Goal: Information Seeking & Learning: Learn about a topic

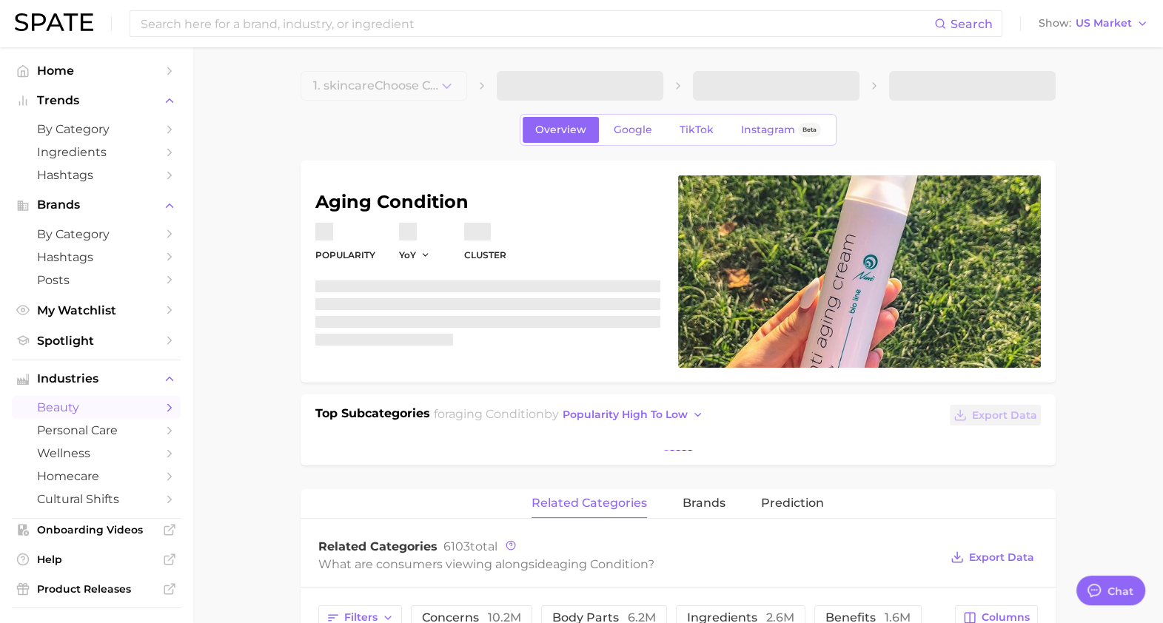
type textarea "x"
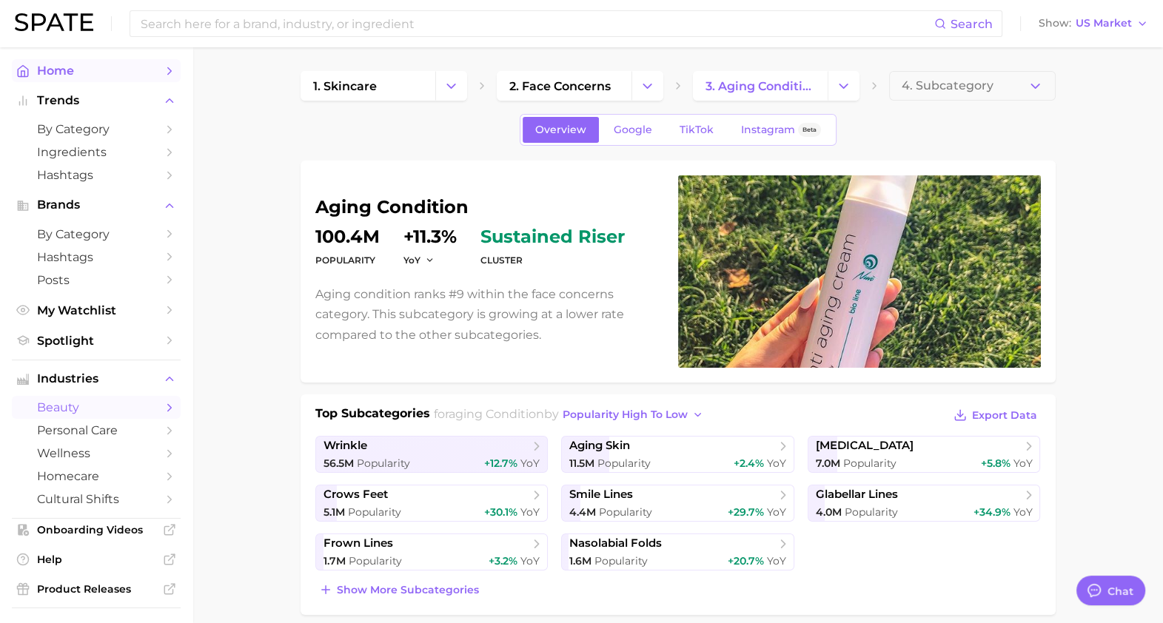
click at [67, 62] on link "Home" at bounding box center [96, 70] width 169 height 23
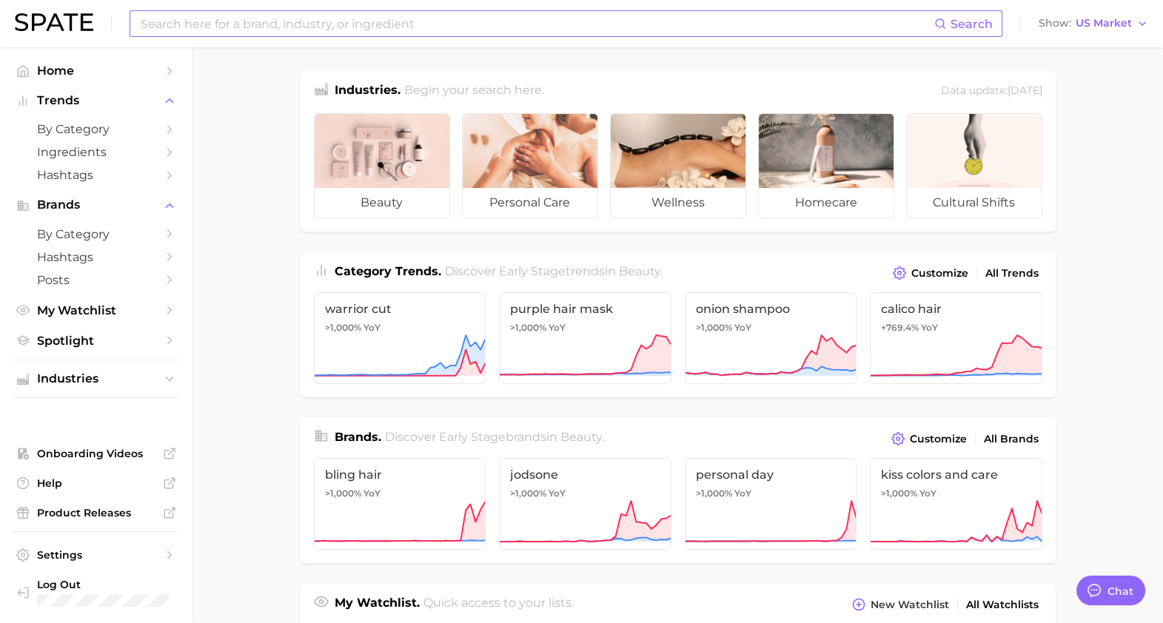
click at [235, 31] on input at bounding box center [536, 23] width 795 height 25
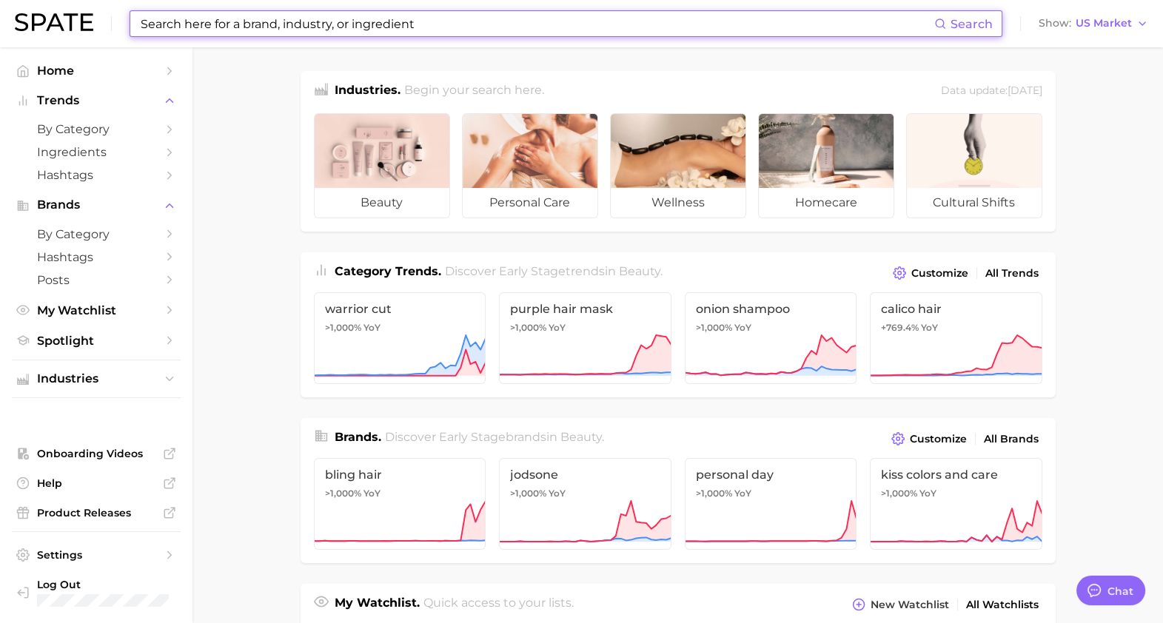
click at [235, 31] on input at bounding box center [536, 23] width 795 height 25
type input "s"
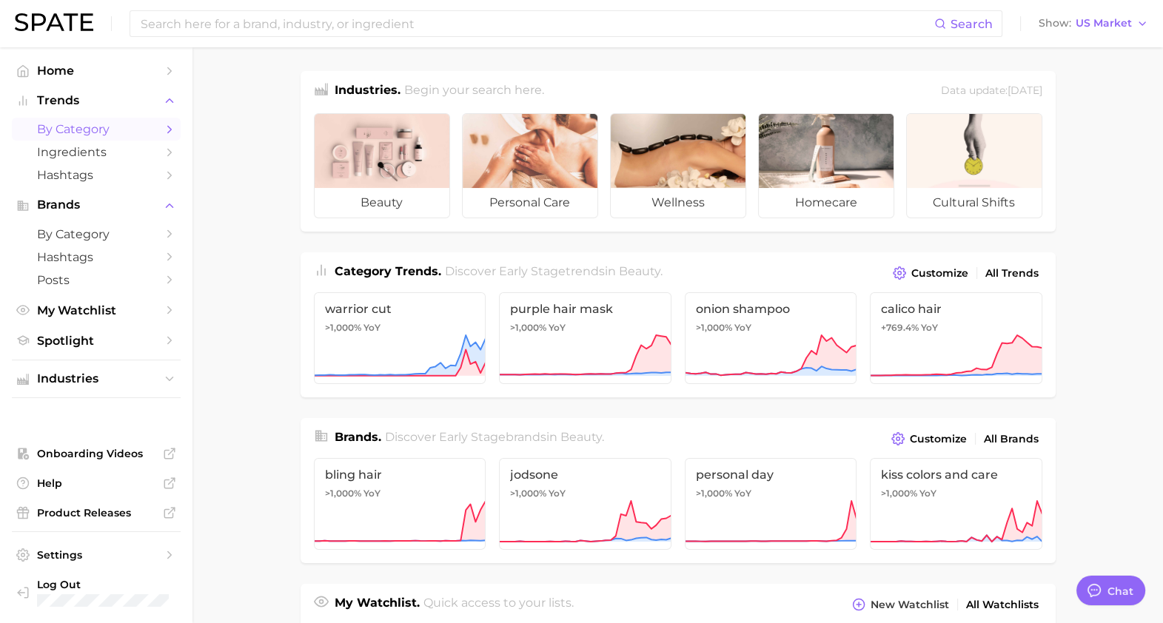
click at [147, 136] on span "by Category" at bounding box center [96, 129] width 118 height 14
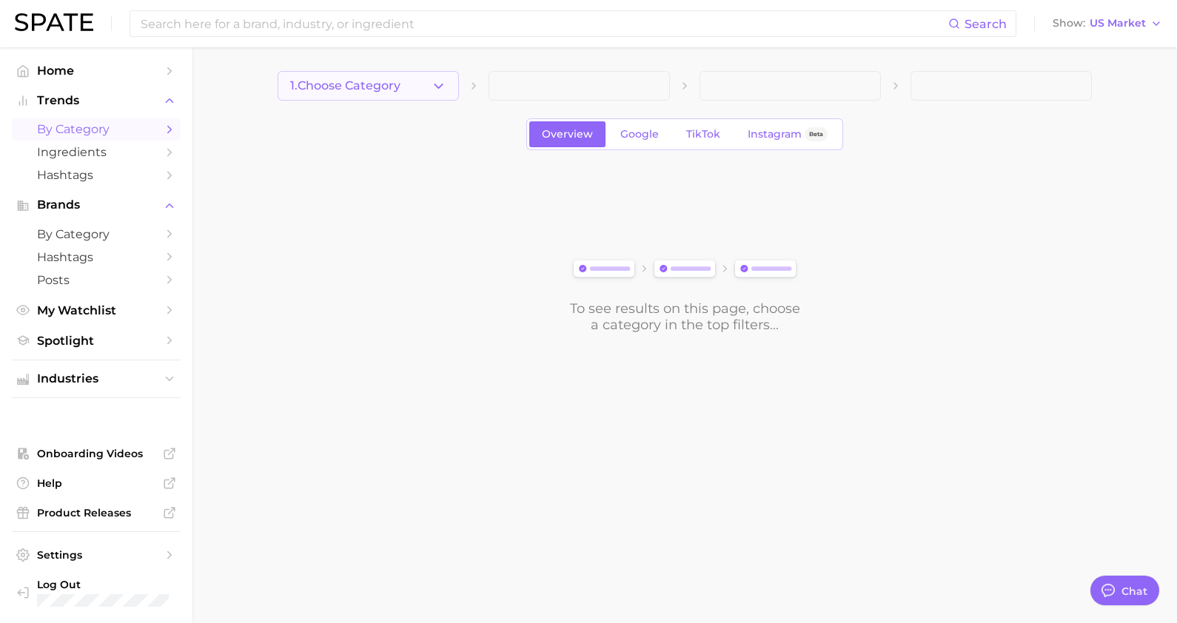
click at [415, 78] on button "1. Choose Category" at bounding box center [368, 86] width 181 height 30
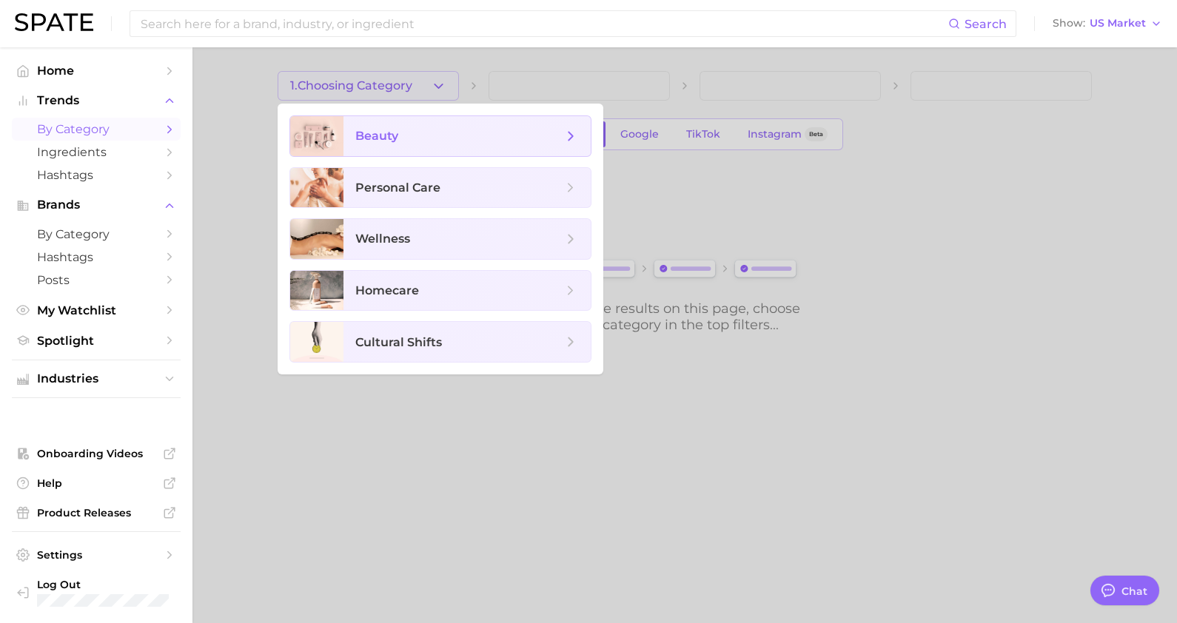
click at [444, 144] on span "beauty" at bounding box center [467, 136] width 247 height 40
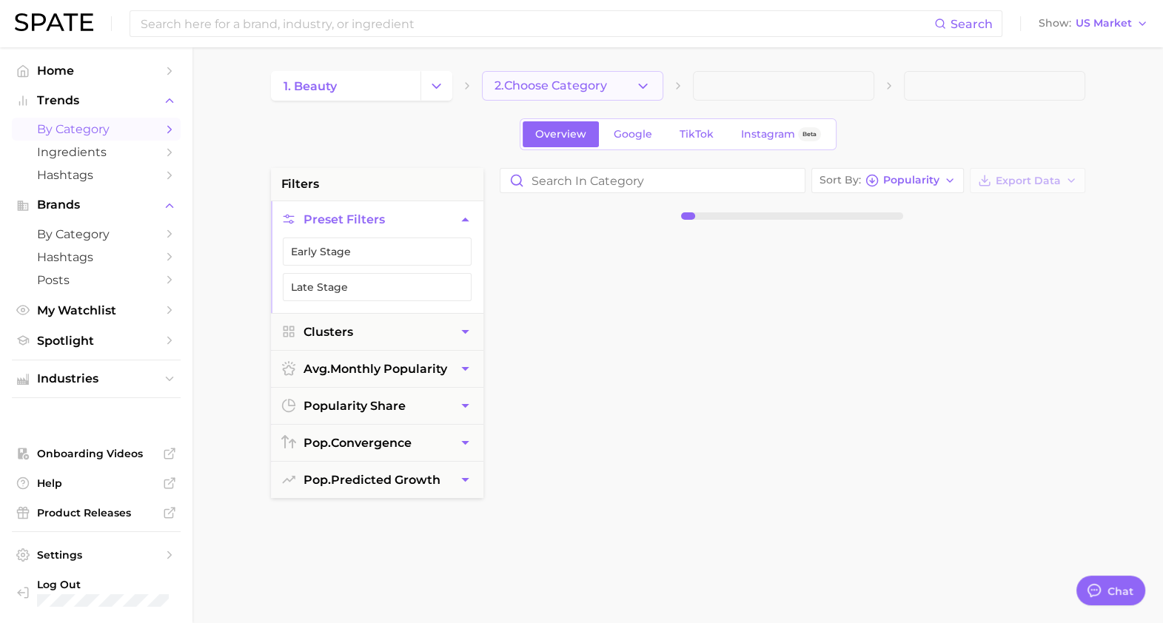
click at [554, 93] on span "2. Choose Category" at bounding box center [551, 85] width 113 height 13
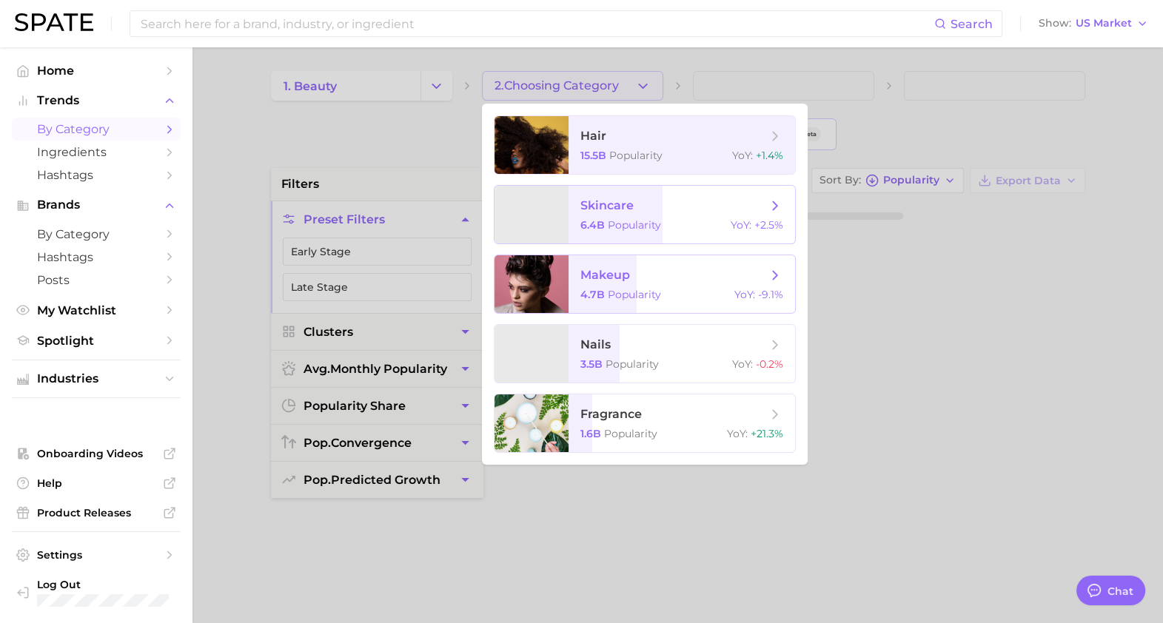
click at [620, 288] on span "makeup 4.7b Popularity YoY : -9.1%" at bounding box center [682, 284] width 227 height 58
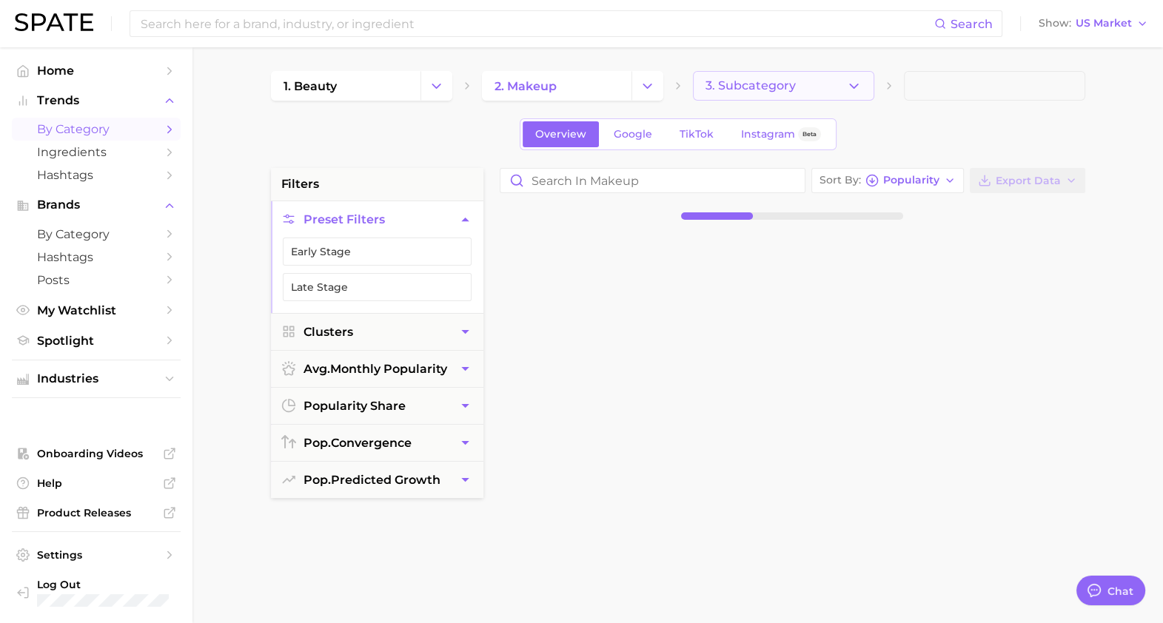
click at [745, 86] on span "3. Subcategory" at bounding box center [751, 85] width 90 height 13
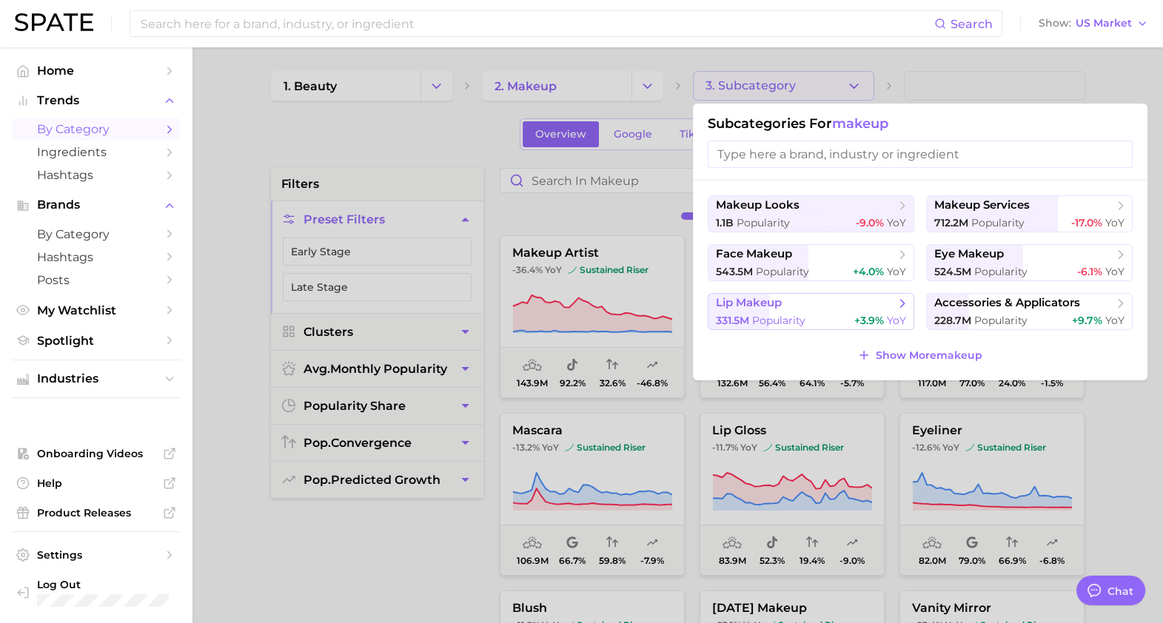
click at [847, 312] on button "lip makeup 331.5m Popularity +3.9% YoY" at bounding box center [811, 311] width 207 height 37
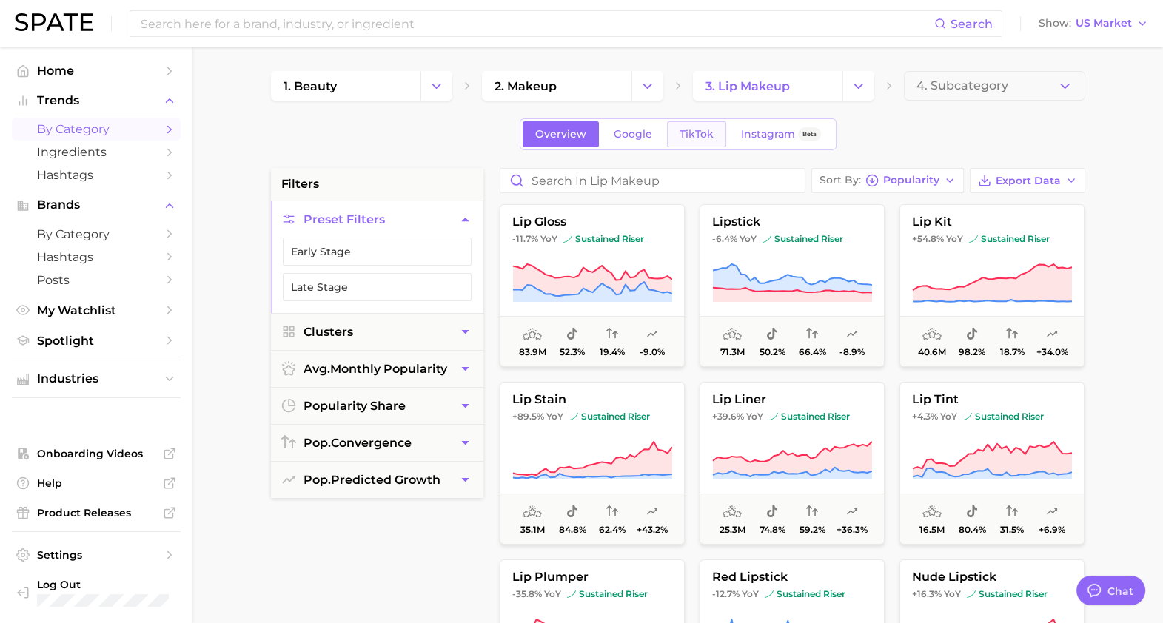
click at [702, 140] on span "TikTok" at bounding box center [697, 134] width 34 height 13
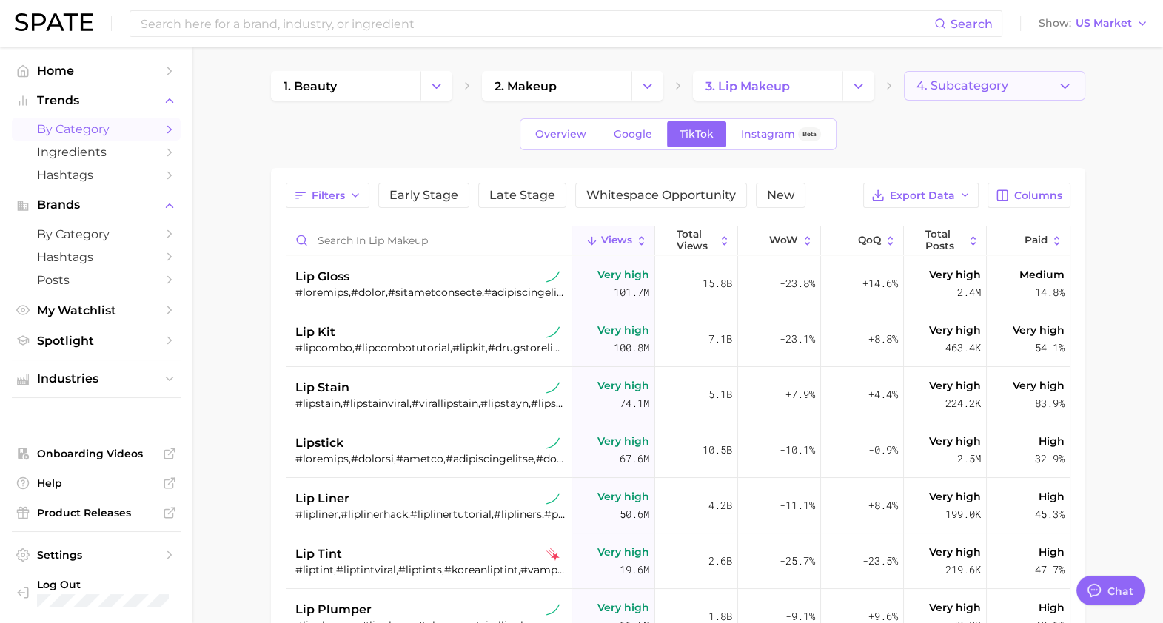
click at [981, 79] on span "4. Subcategory" at bounding box center [963, 85] width 92 height 13
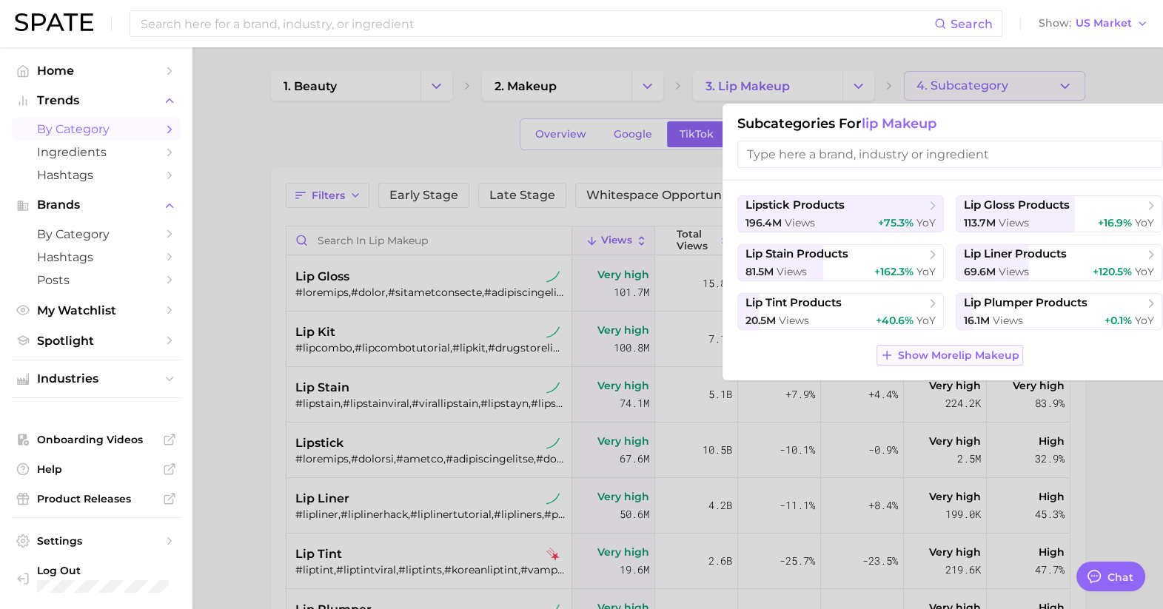
click at [929, 352] on span "Show More lip makeup" at bounding box center [958, 355] width 121 height 13
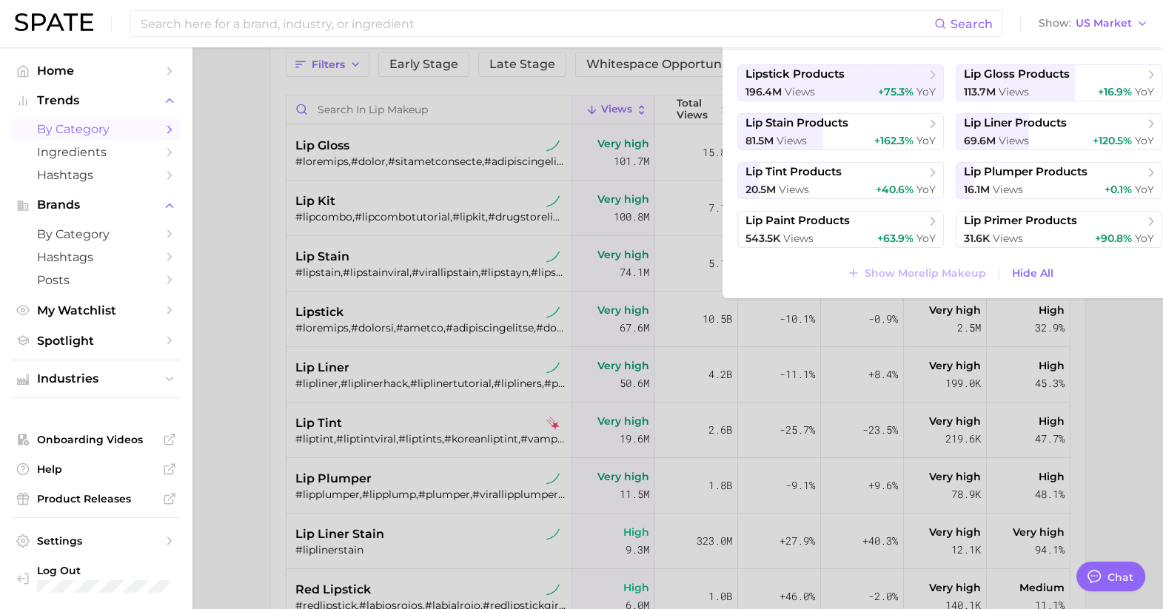
scroll to position [133, 0]
click at [926, 359] on div at bounding box center [581, 304] width 1163 height 609
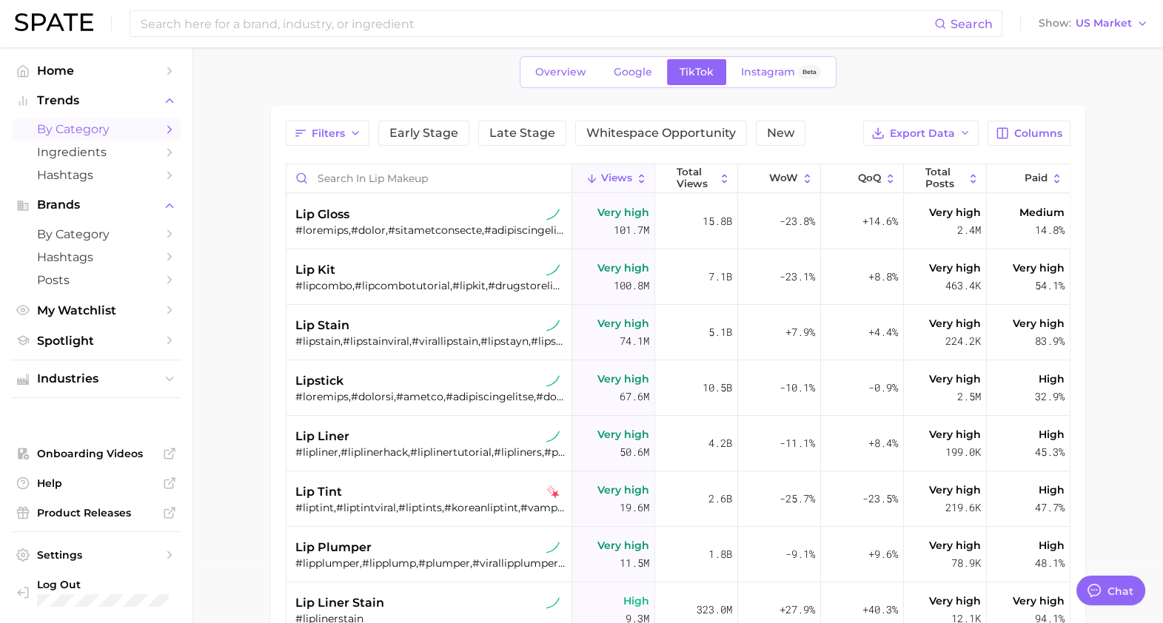
scroll to position [63, 0]
click at [318, 133] on span "Filters" at bounding box center [328, 133] width 33 height 13
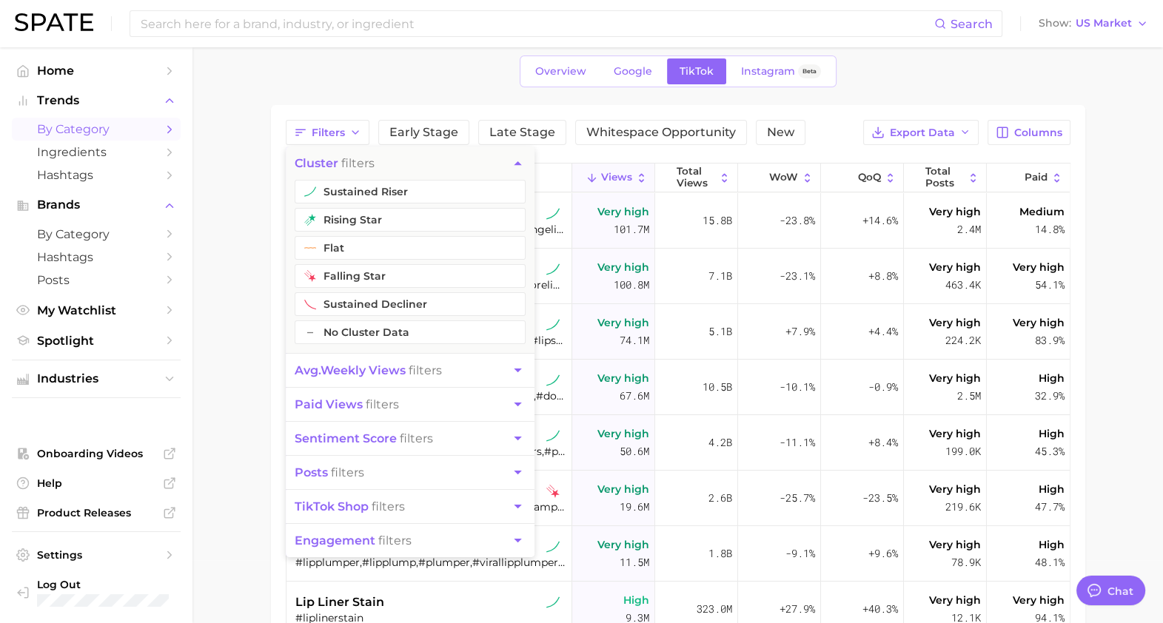
click at [466, 107] on div "Filters cluster filters sustained riser rising star flat falling star sustained…" at bounding box center [678, 453] width 814 height 696
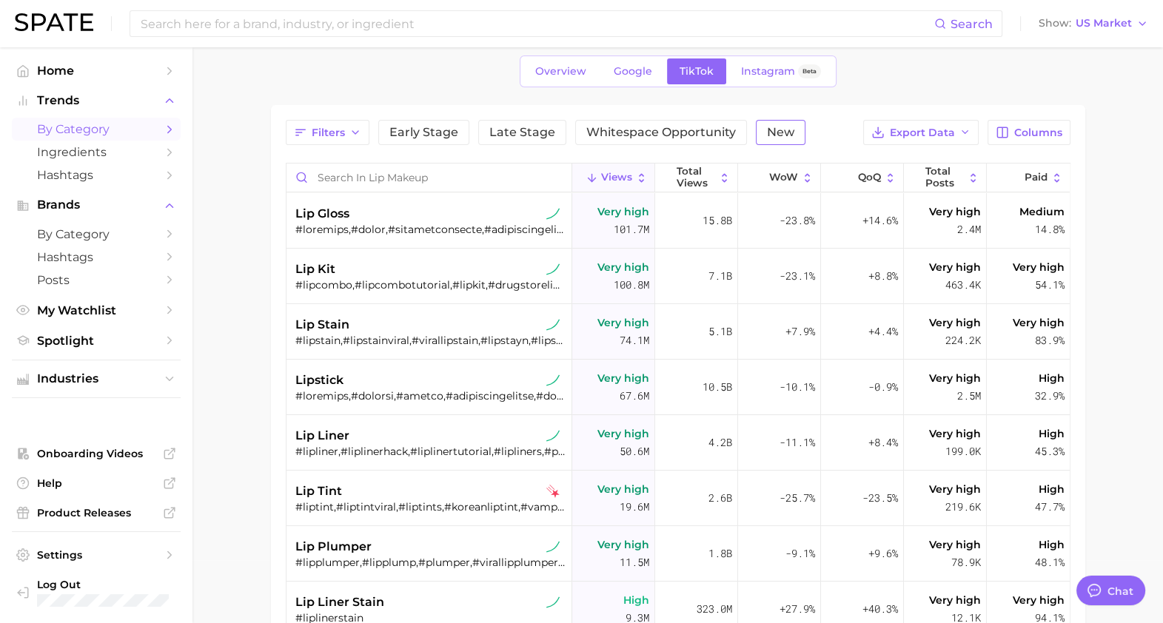
click at [792, 133] on button "New" at bounding box center [781, 132] width 50 height 25
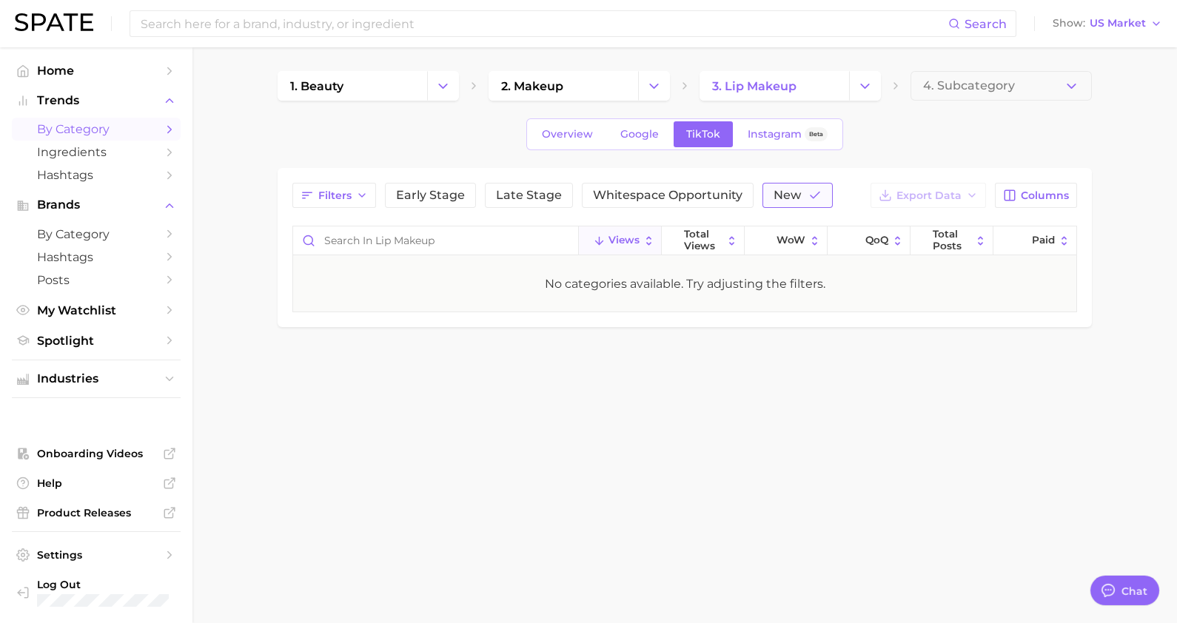
click at [782, 183] on button "New" at bounding box center [798, 195] width 70 height 25
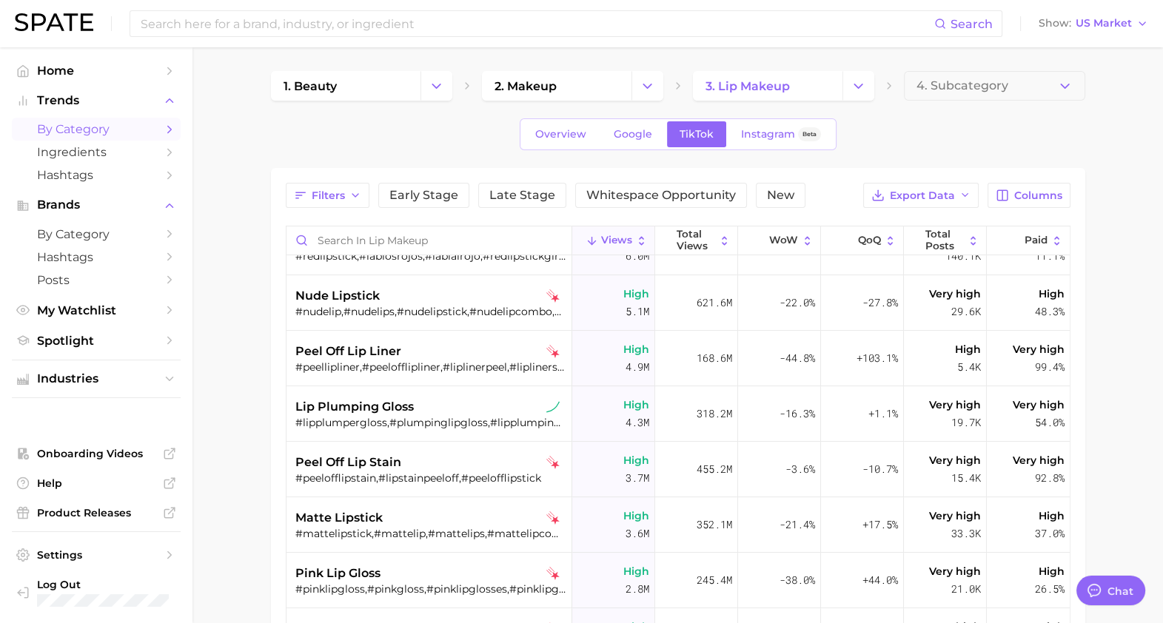
scroll to position [489, 0]
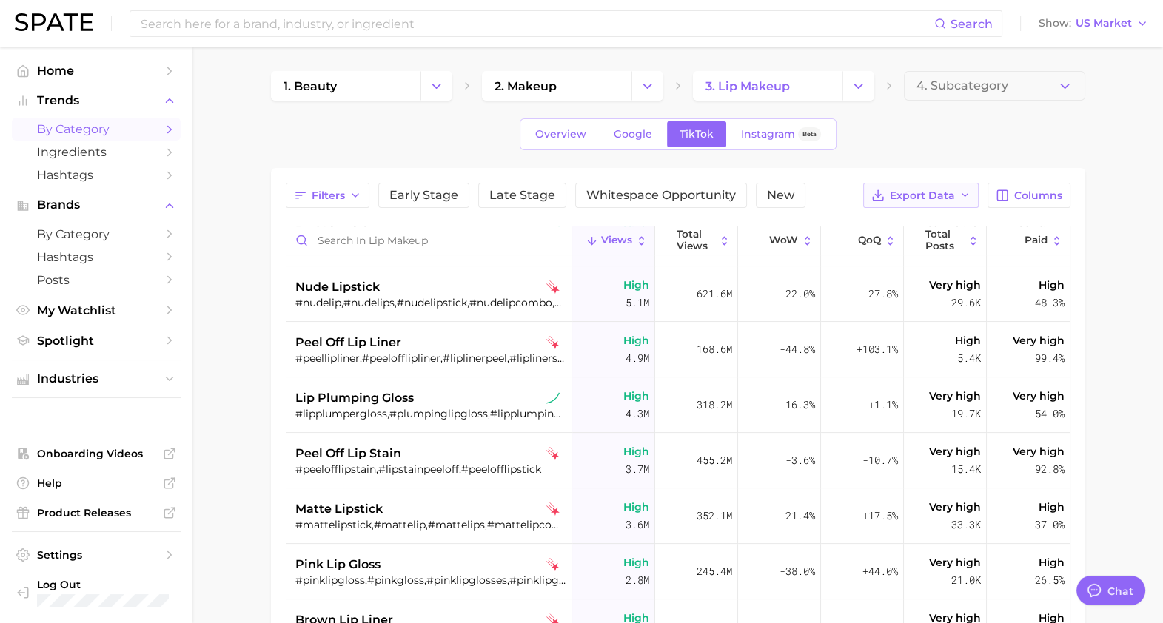
click at [936, 198] on span "Export Data" at bounding box center [922, 196] width 65 height 13
click at [865, 248] on span "Time Series CSV" at bounding box center [885, 250] width 87 height 13
click at [1109, 219] on main "1. beauty 2. makeup 3. lip makeup 4. Subcategory Overview Google TikTok Instagr…" at bounding box center [678, 492] width 971 height 891
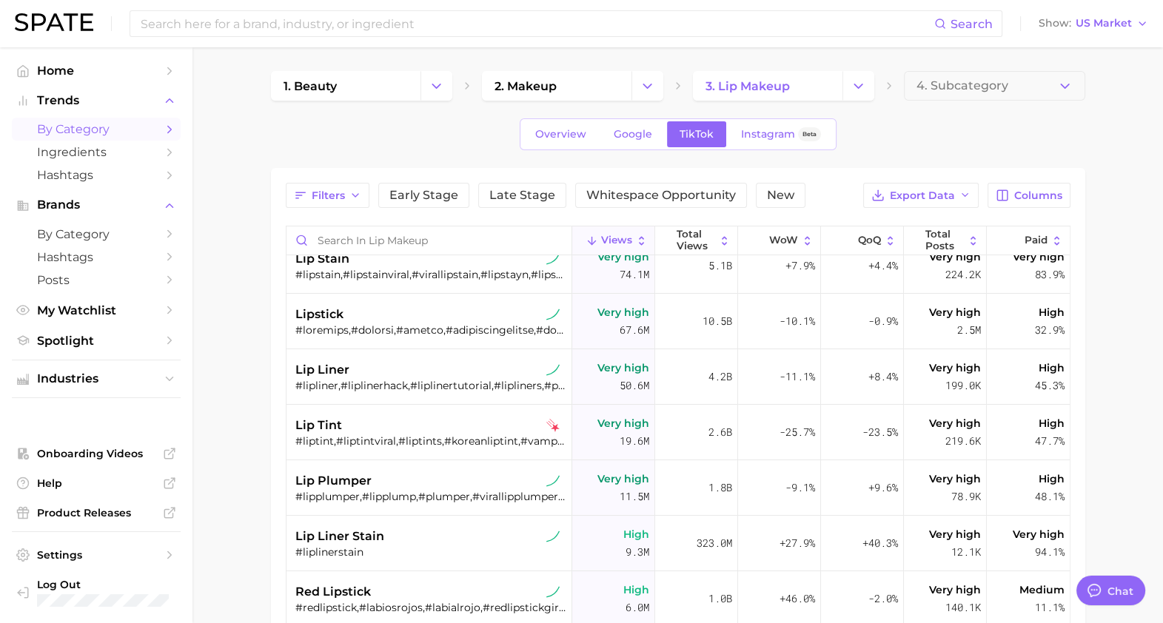
scroll to position [0, 0]
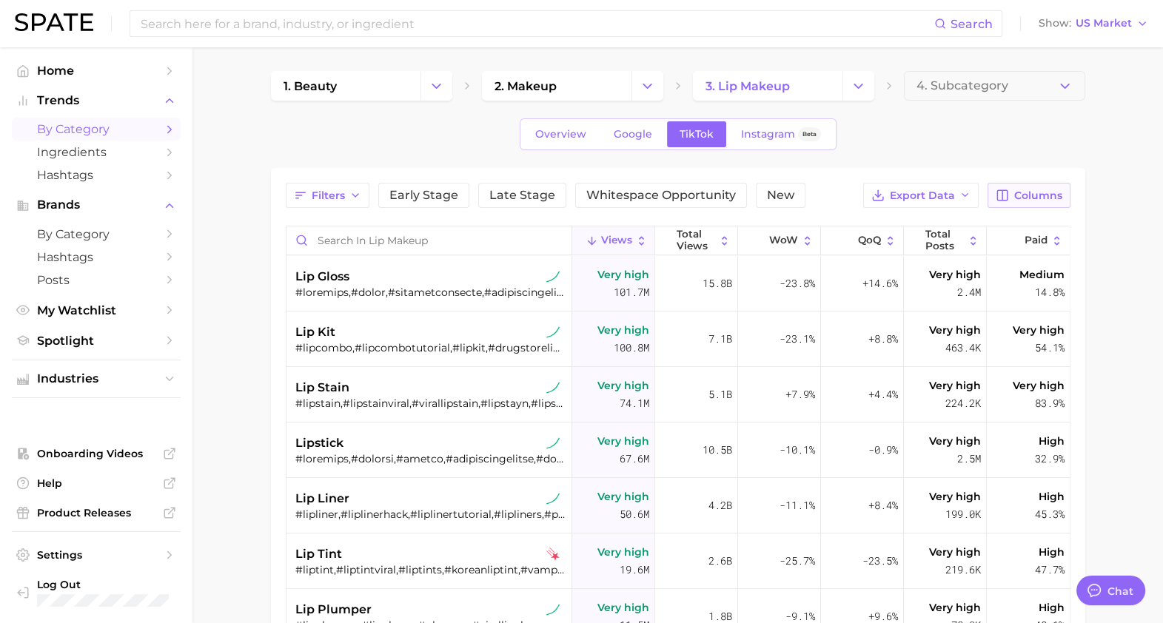
click at [1025, 186] on button "Columns" at bounding box center [1029, 195] width 82 height 25
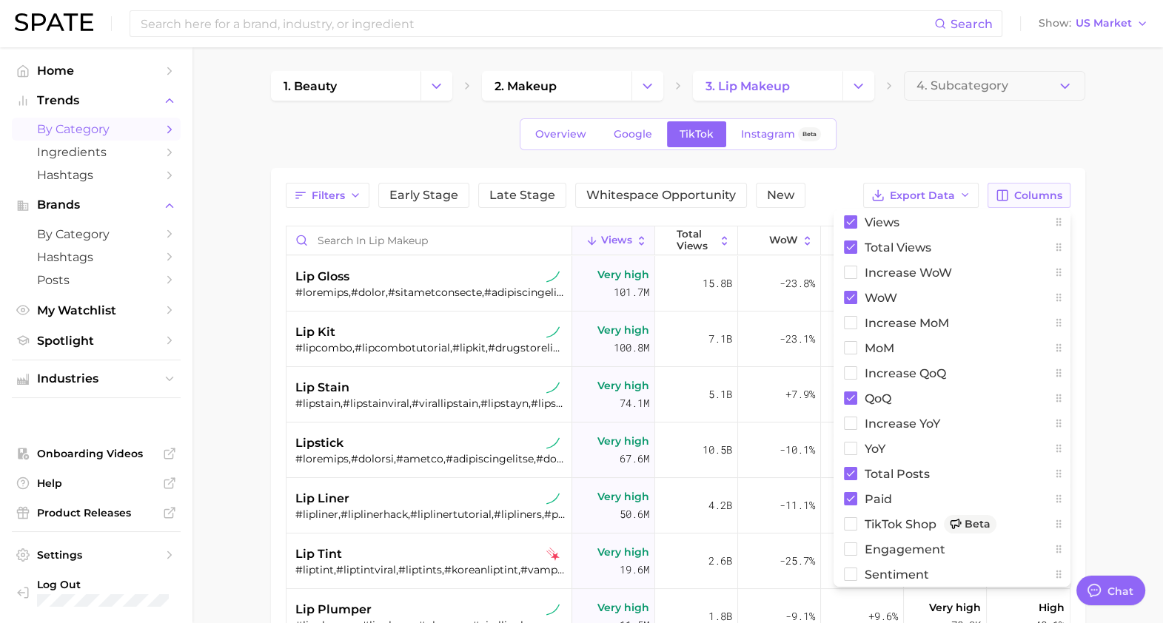
click at [1025, 185] on button "Columns" at bounding box center [1029, 195] width 82 height 25
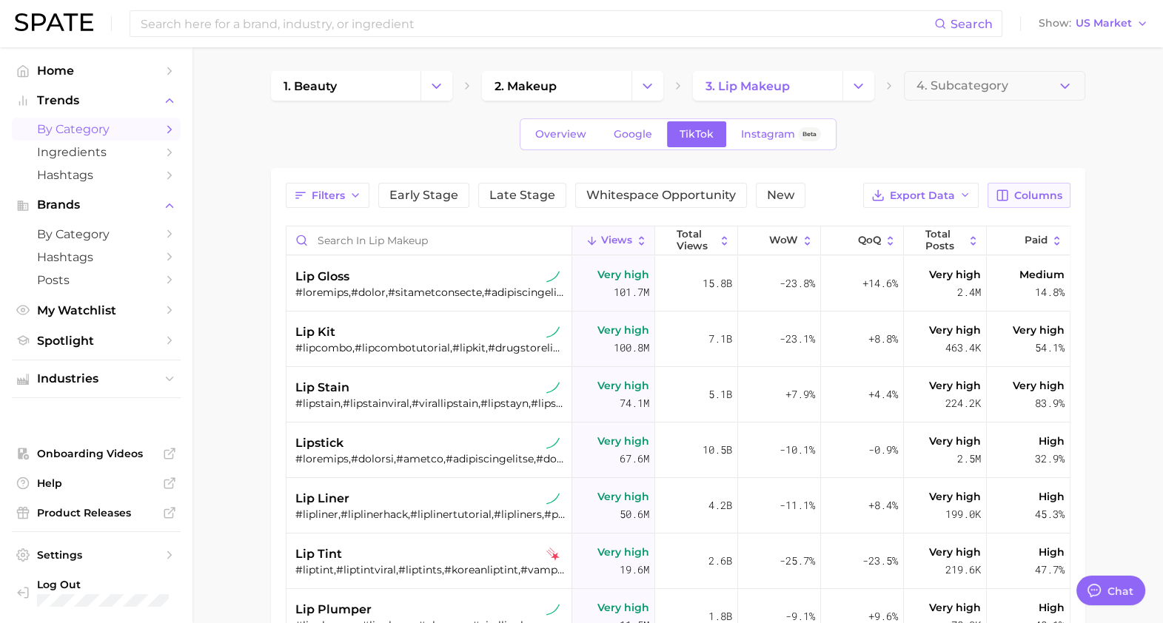
click at [1025, 185] on button "Columns" at bounding box center [1029, 195] width 82 height 25
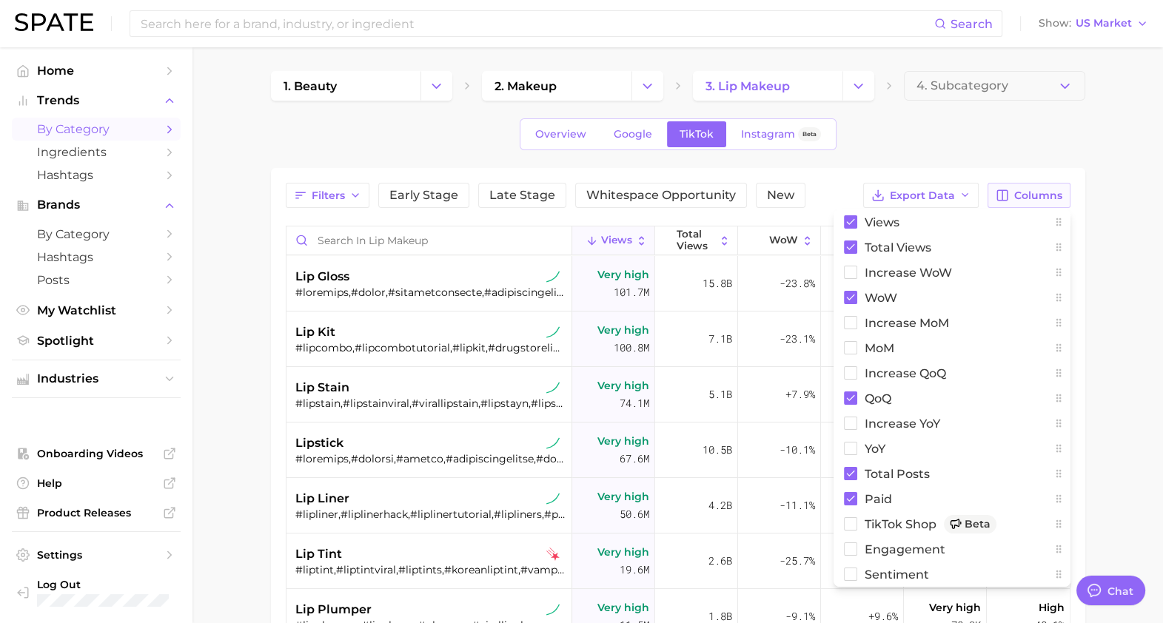
click at [1026, 187] on button "Columns" at bounding box center [1029, 195] width 82 height 25
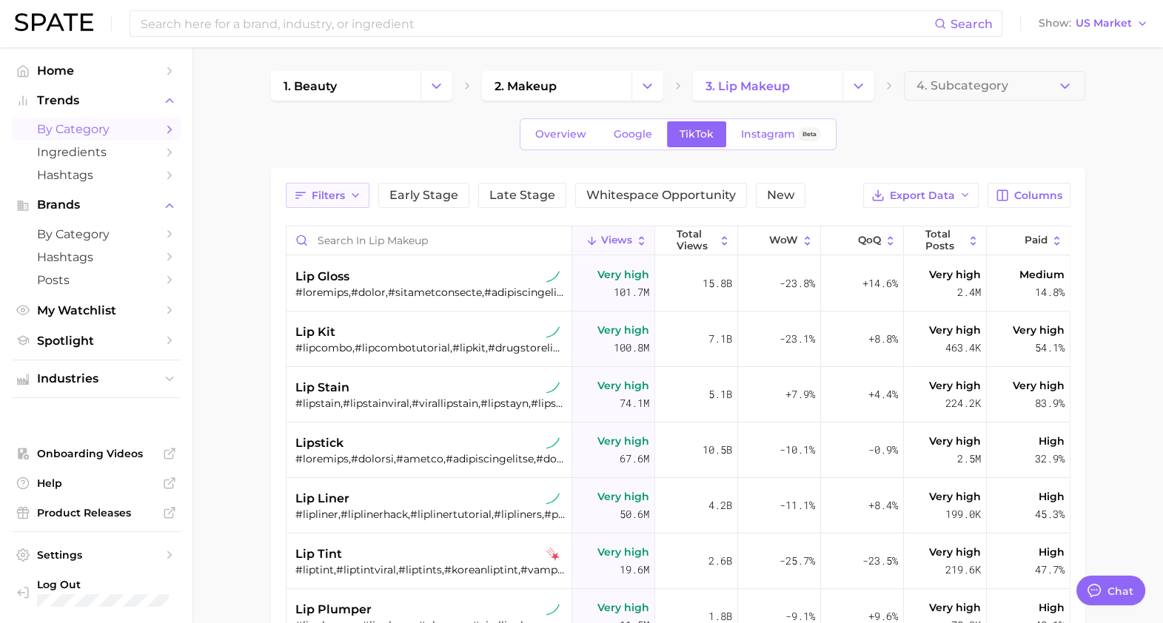
click at [349, 204] on button "Filters" at bounding box center [328, 195] width 84 height 25
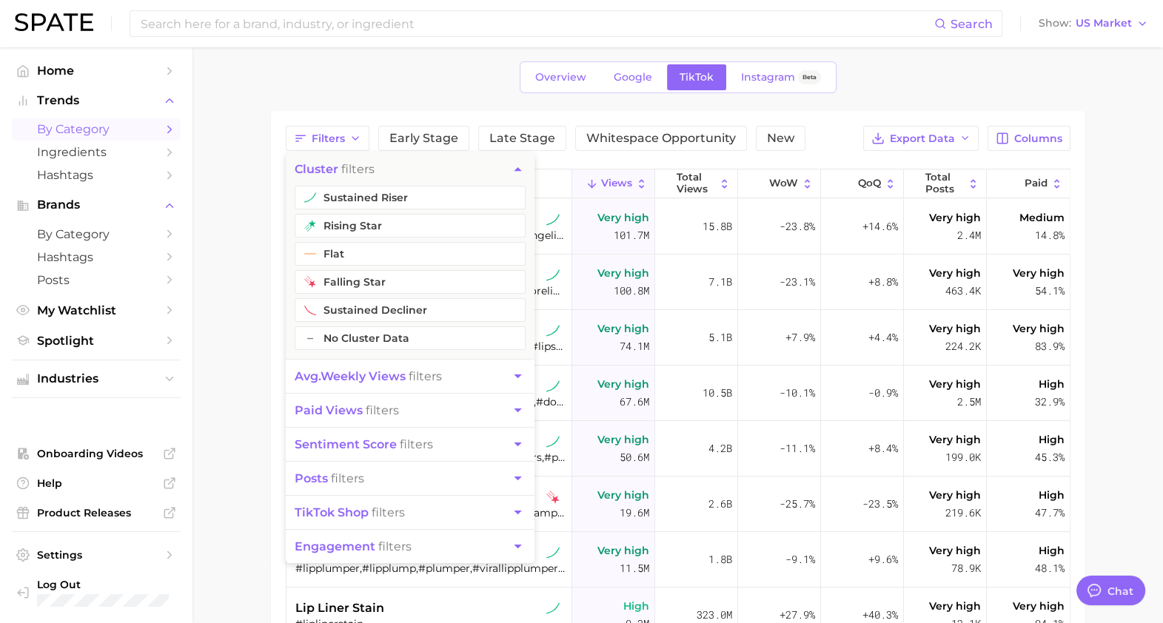
scroll to position [59, 0]
click at [258, 418] on main "1. beauty 2. makeup 3. lip makeup 4. Subcategory Overview Google TikTok Instagr…" at bounding box center [678, 433] width 971 height 891
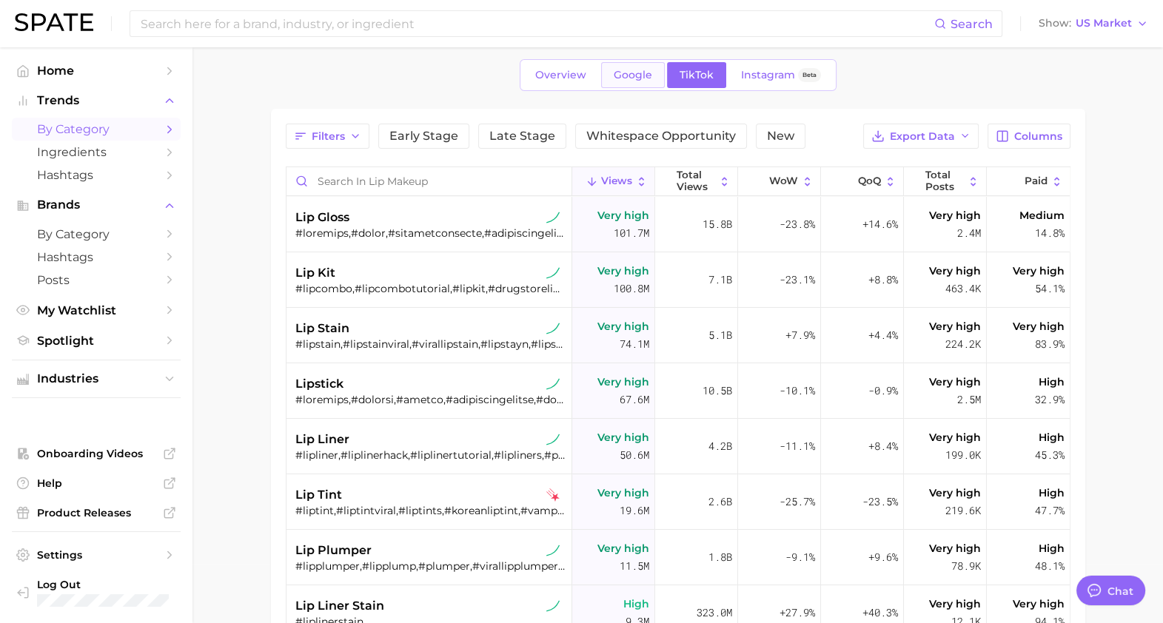
click at [645, 70] on span "Google" at bounding box center [633, 75] width 39 height 13
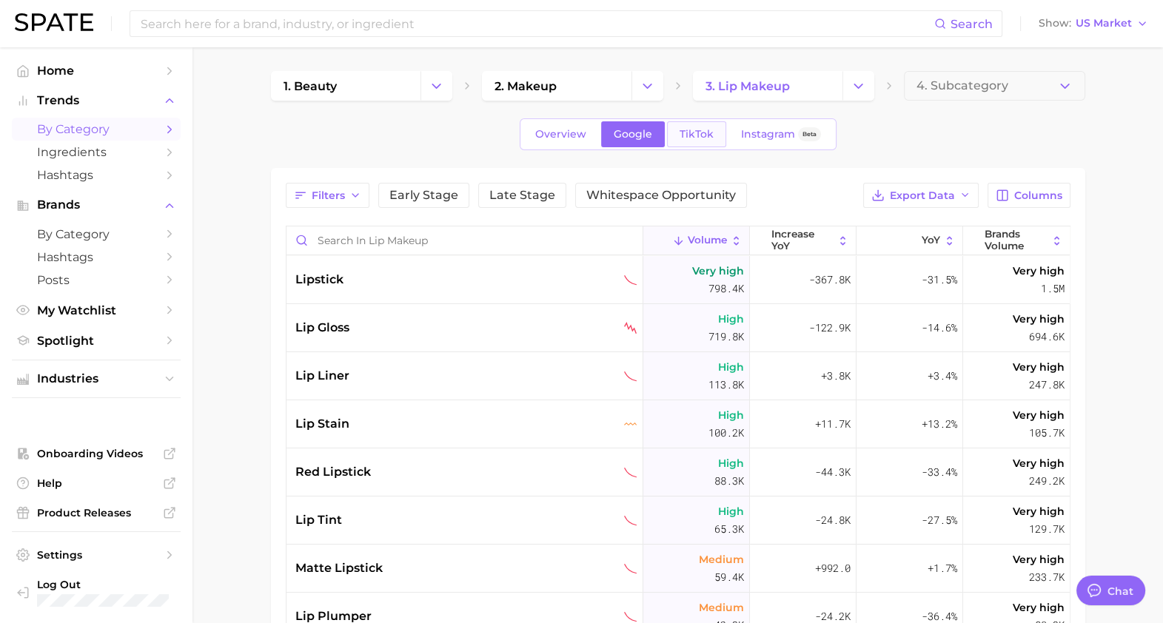
click at [705, 137] on span "TikTok" at bounding box center [697, 134] width 34 height 13
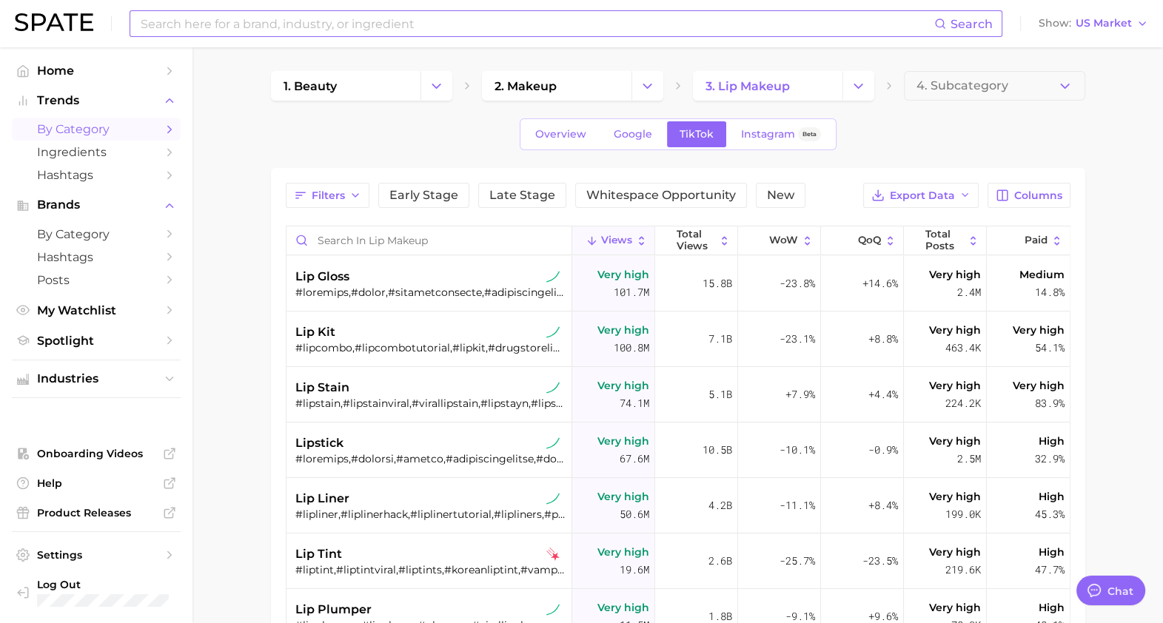
click at [348, 17] on input at bounding box center [536, 23] width 795 height 25
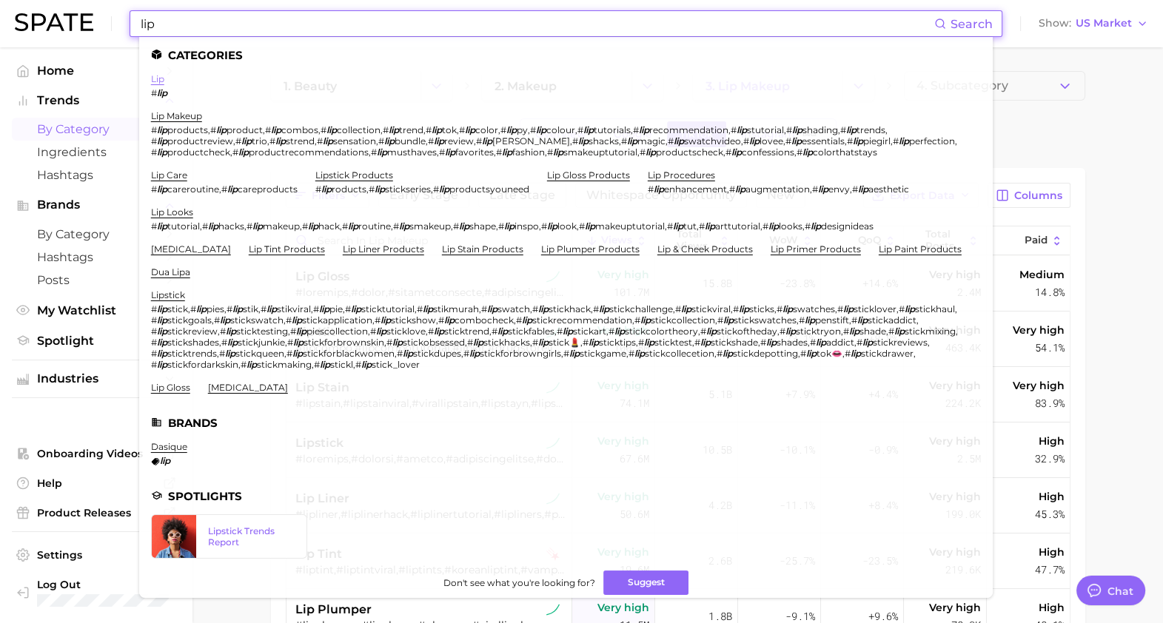
type input "lip"
click at [155, 80] on link "lip" at bounding box center [157, 78] width 13 height 11
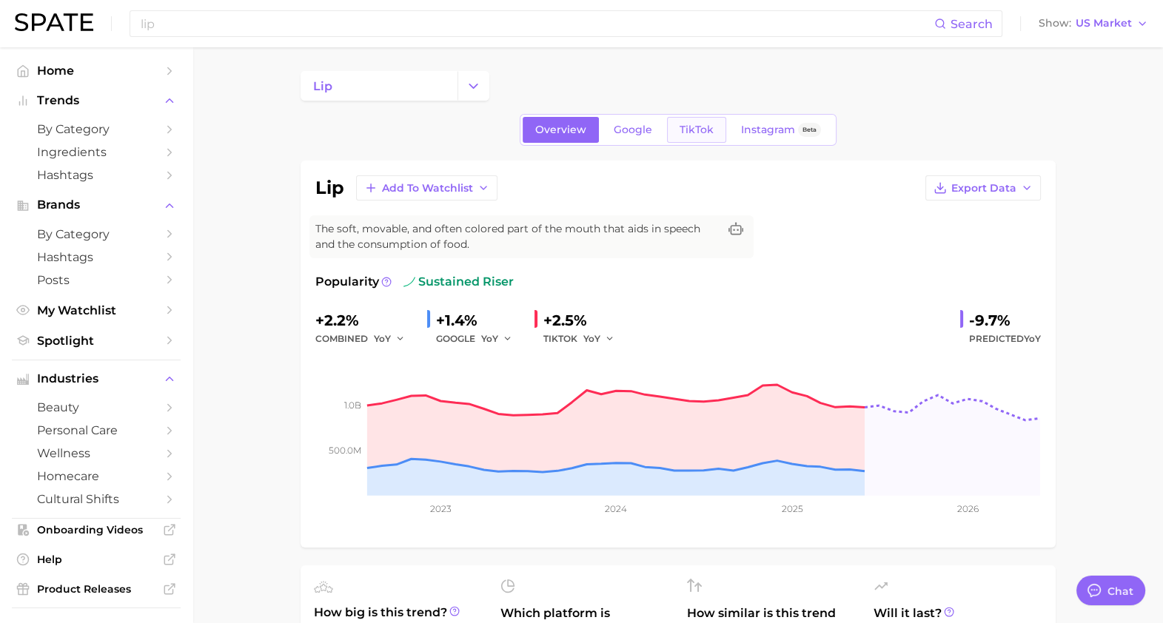
click at [689, 134] on span "TikTok" at bounding box center [697, 130] width 34 height 13
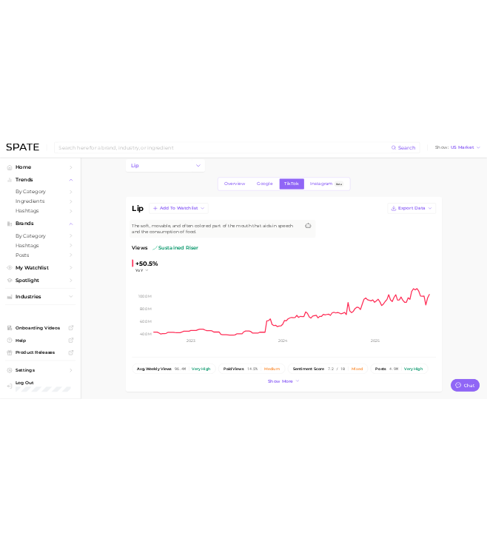
scroll to position [15, 0]
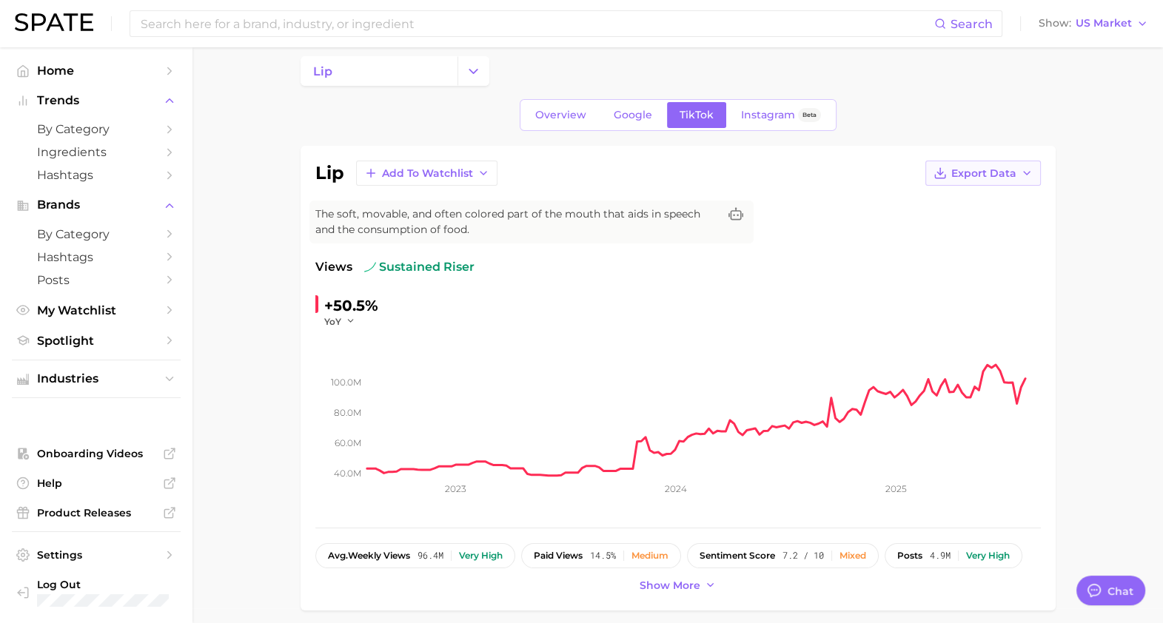
click at [1012, 170] on span "Export Data" at bounding box center [983, 173] width 65 height 13
click at [961, 224] on span "Time Series Image" at bounding box center [952, 227] width 99 height 13
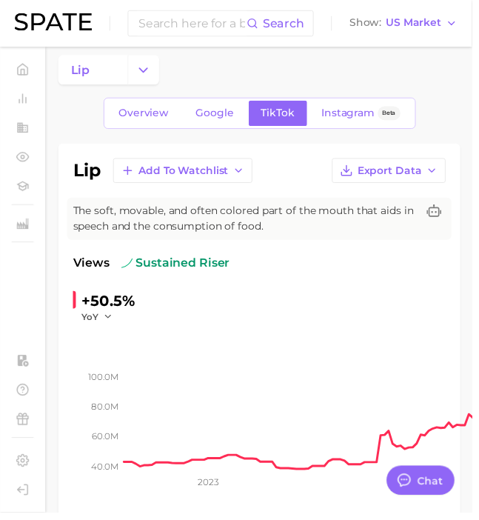
type textarea "x"
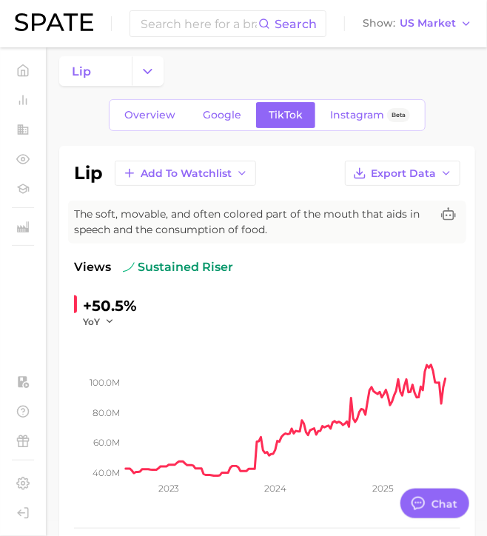
click at [466, 118] on div "Overview Google TikTok Instagram Beta" at bounding box center [267, 115] width 416 height 32
click at [340, 119] on span "Instagram" at bounding box center [357, 115] width 54 height 13
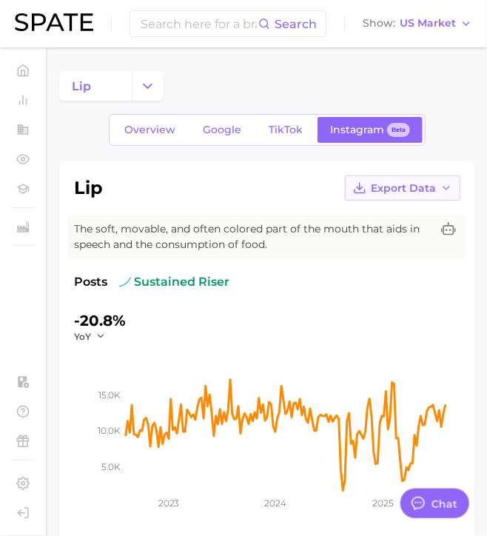
click at [383, 197] on button "Export Data" at bounding box center [403, 187] width 116 height 25
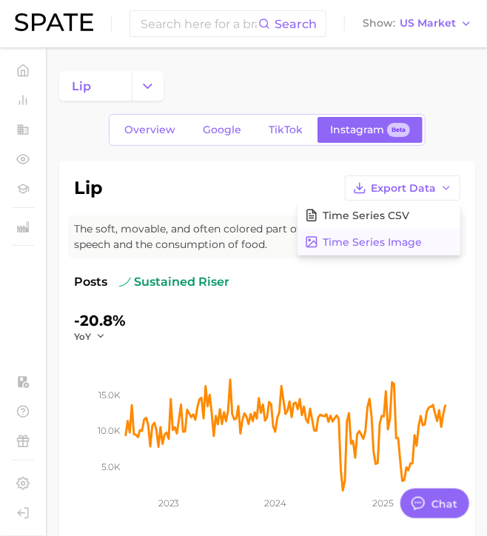
click at [381, 242] on span "Time Series Image" at bounding box center [372, 242] width 99 height 13
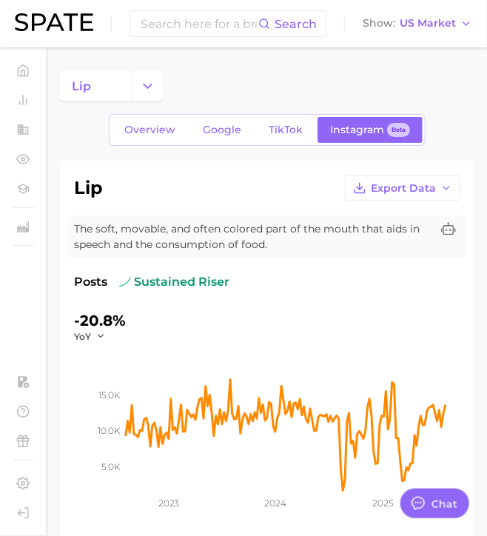
click at [464, 78] on div "lip" at bounding box center [267, 86] width 416 height 30
click at [278, 138] on link "TikTok" at bounding box center [285, 130] width 59 height 26
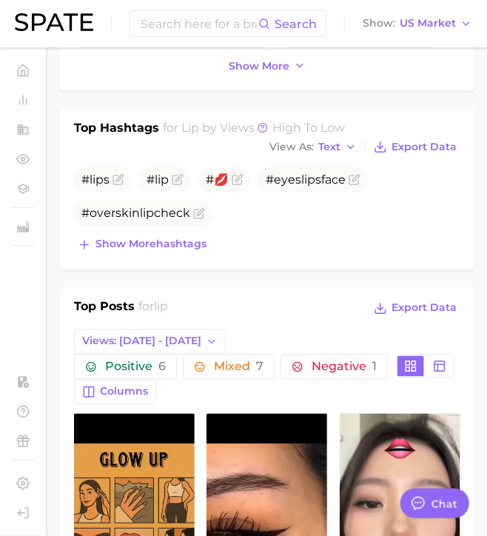
scroll to position [601, 0]
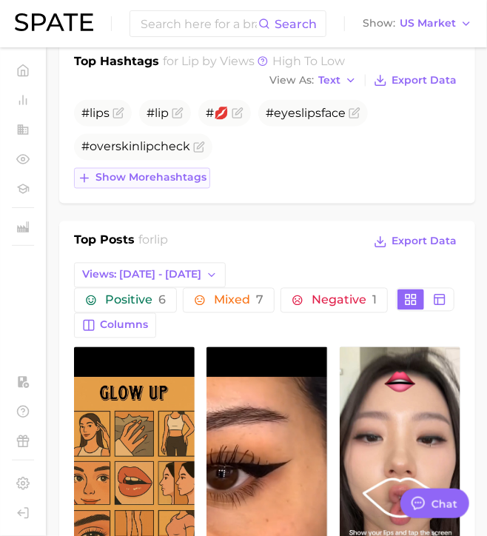
click at [200, 177] on span "Show more hashtags" at bounding box center [151, 178] width 111 height 13
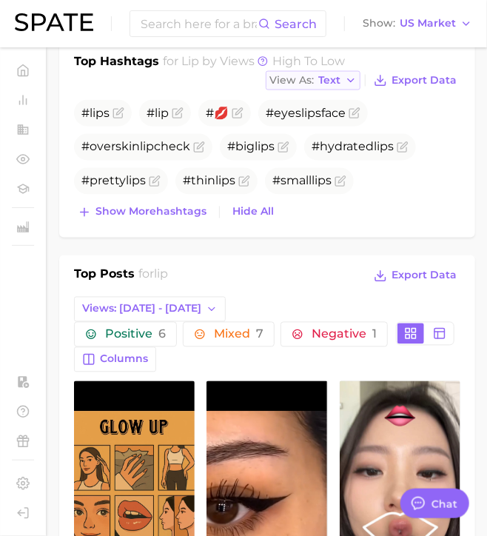
click at [343, 74] on button "View As Text" at bounding box center [313, 80] width 95 height 19
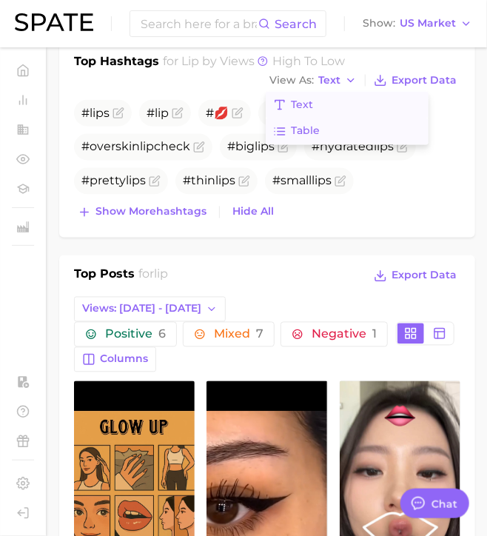
click at [344, 127] on button "Table" at bounding box center [347, 131] width 163 height 27
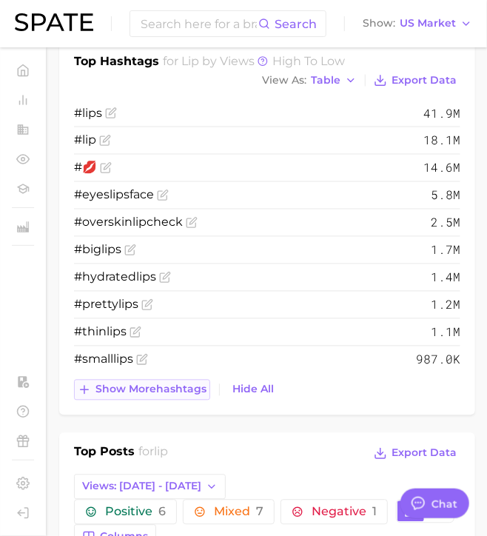
click at [131, 389] on span "Show more hashtags" at bounding box center [151, 390] width 111 height 13
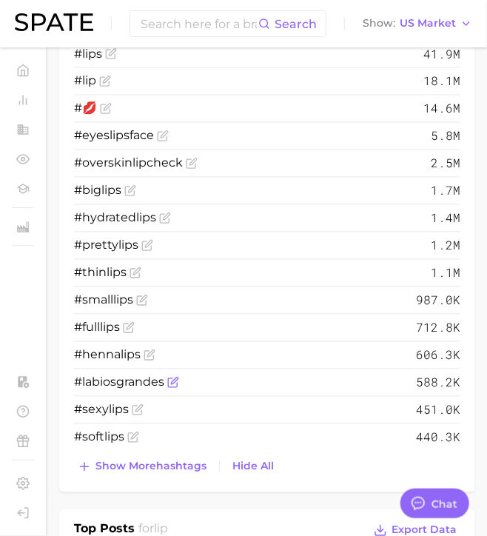
scroll to position [662, 0]
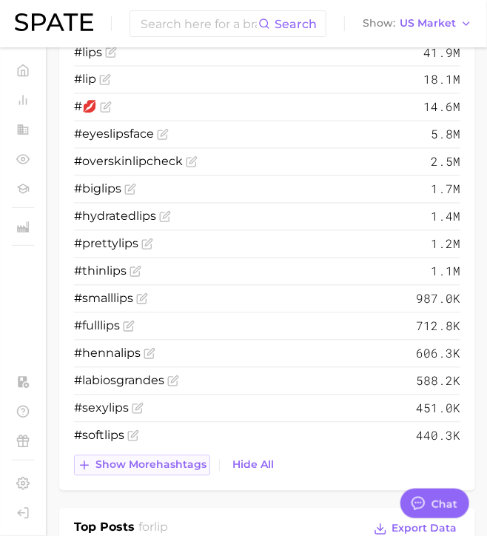
click at [145, 464] on span "Show more hashtags" at bounding box center [151, 465] width 111 height 13
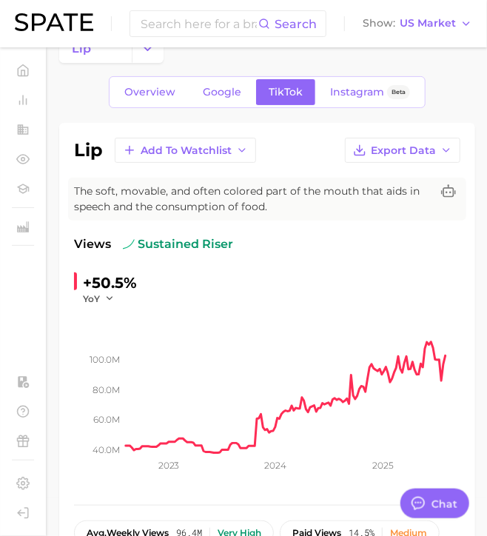
scroll to position [36, 0]
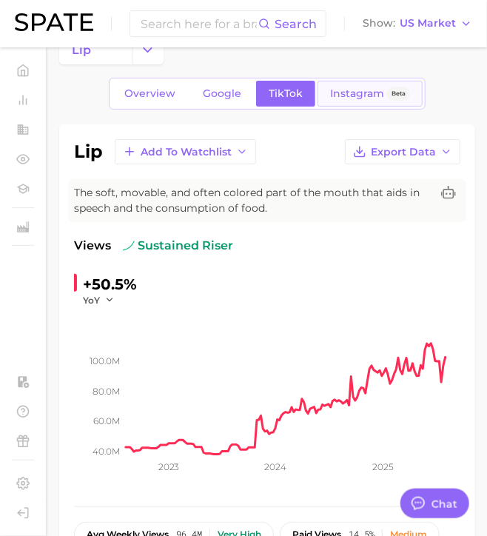
click at [337, 92] on span "Instagram" at bounding box center [357, 93] width 54 height 13
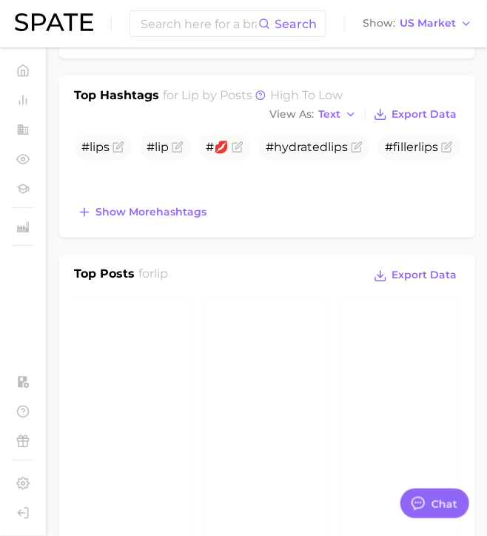
scroll to position [492, 0]
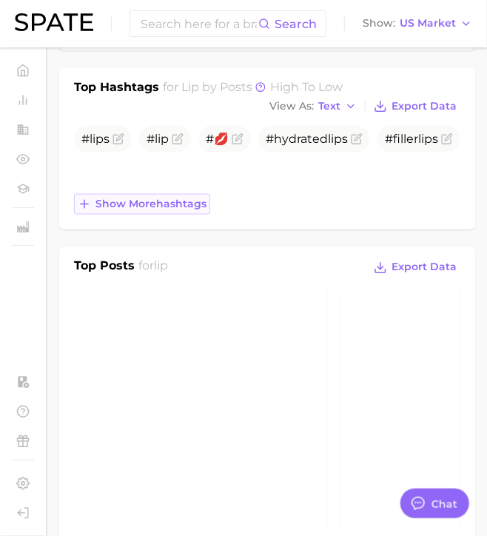
click at [182, 206] on span "Show more hashtags" at bounding box center [151, 204] width 111 height 13
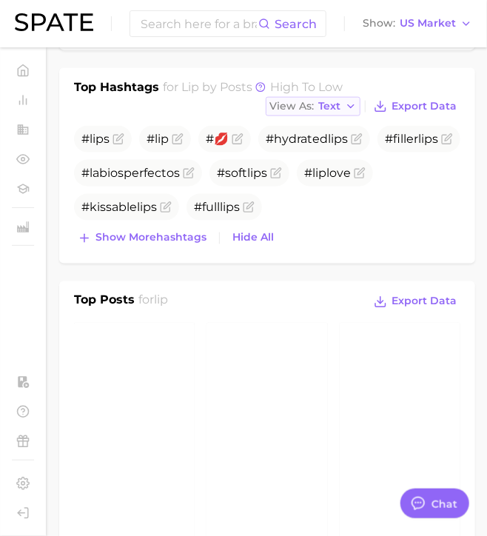
click at [325, 102] on span "Text" at bounding box center [329, 106] width 22 height 8
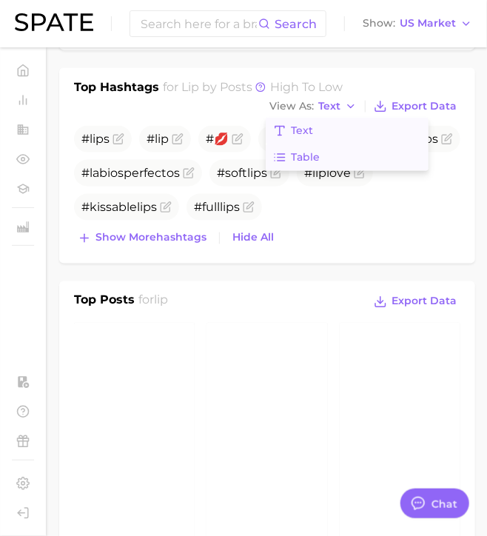
click at [322, 158] on button "Table" at bounding box center [347, 157] width 163 height 27
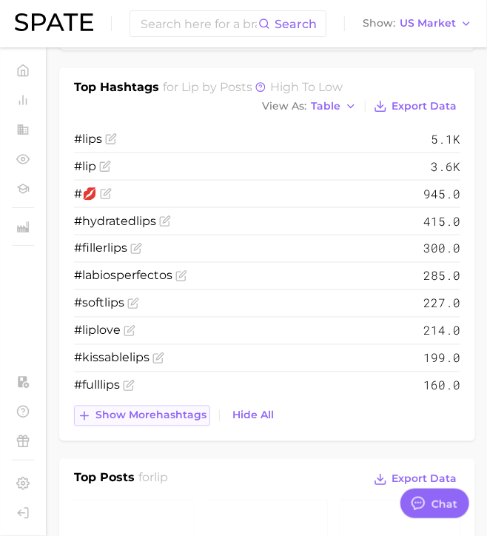
click at [175, 415] on span "Show more hashtags" at bounding box center [151, 415] width 111 height 13
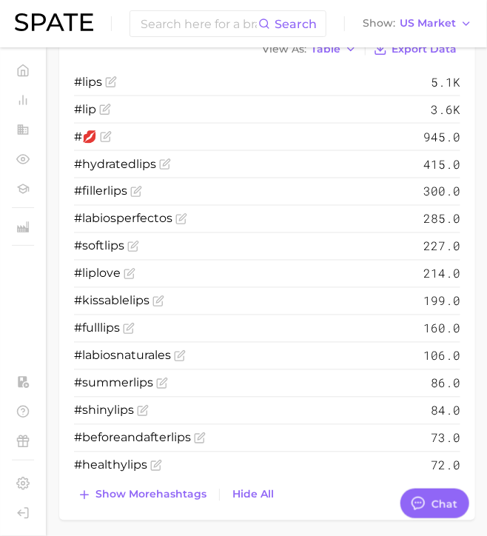
scroll to position [551, 0]
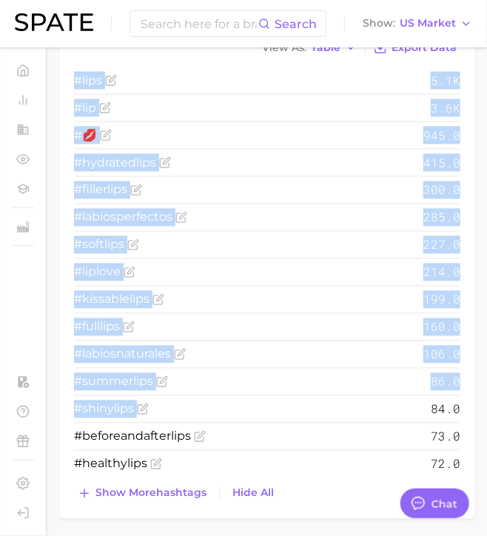
click at [357, 396] on li "#shiny lip s 84.0" at bounding box center [267, 409] width 386 height 27
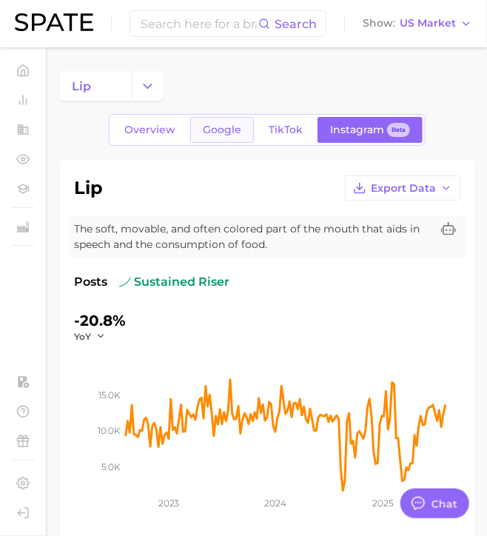
click at [232, 126] on span "Google" at bounding box center [222, 130] width 39 height 13
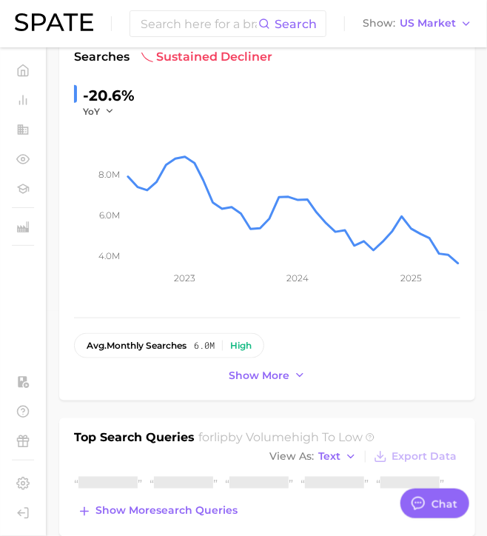
scroll to position [559, 0]
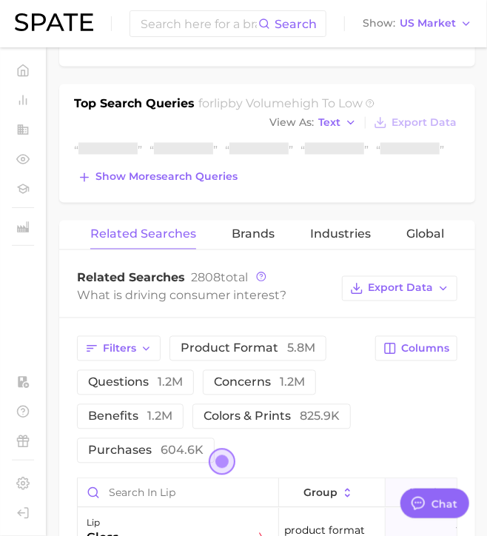
click at [181, 190] on div "Top Search Queries for lip by Volume high to low View As Text Export Data Show …" at bounding box center [267, 143] width 416 height 118
click at [167, 175] on span "Show more search queries" at bounding box center [167, 177] width 142 height 13
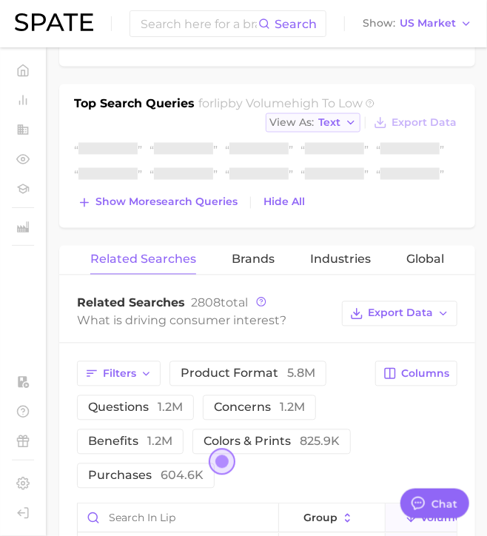
click at [329, 122] on span "Text" at bounding box center [329, 122] width 22 height 8
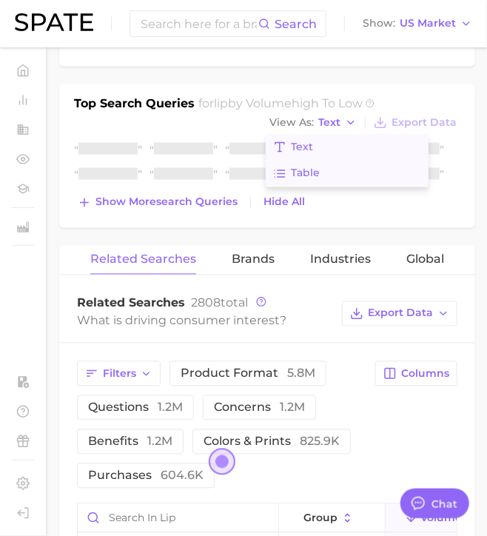
click at [325, 166] on button "Table" at bounding box center [347, 174] width 163 height 27
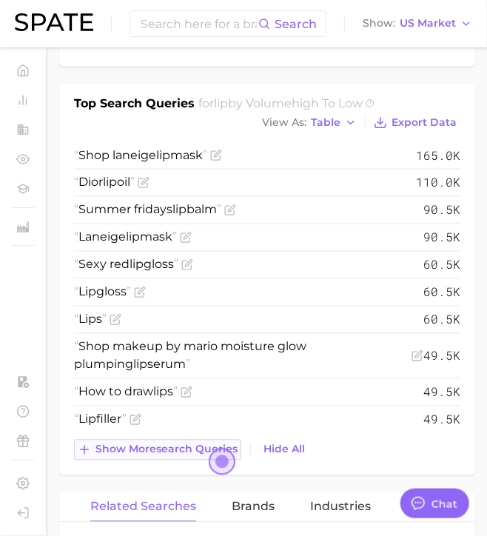
click at [159, 455] on button "Show more search queries" at bounding box center [157, 450] width 167 height 21
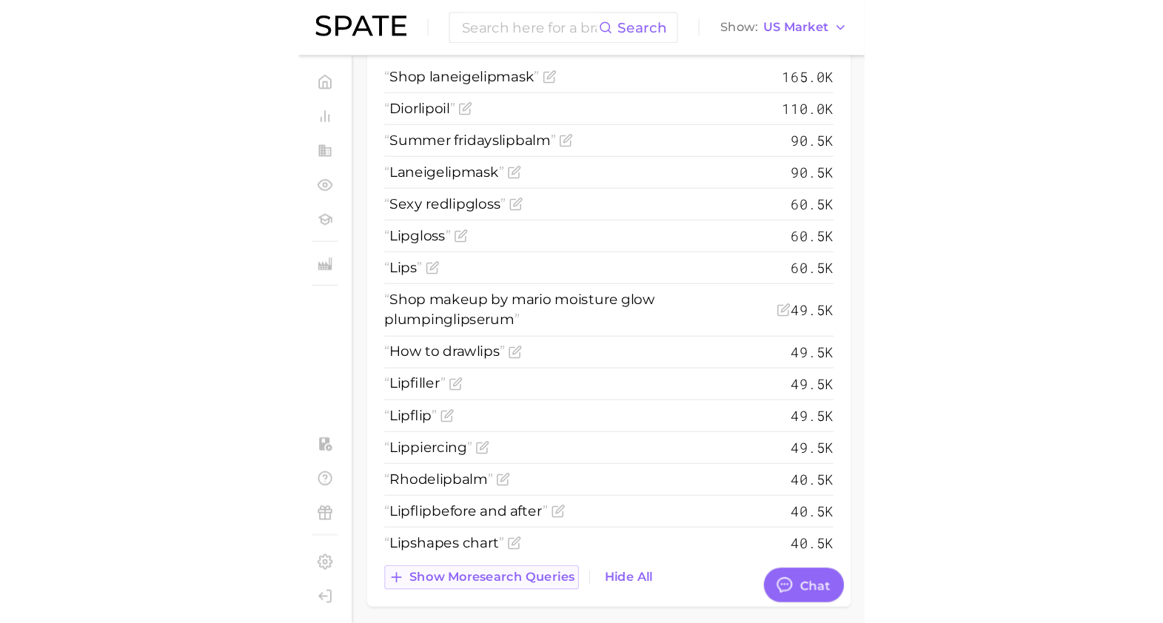
scroll to position [646, 0]
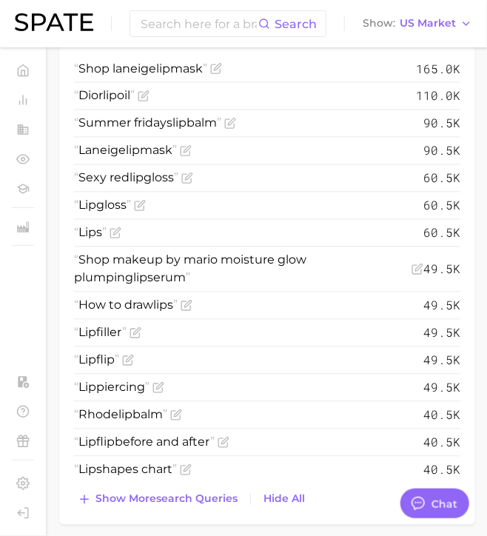
click at [358, 118] on li "Summer fridays lip balm 90.5k" at bounding box center [267, 123] width 386 height 27
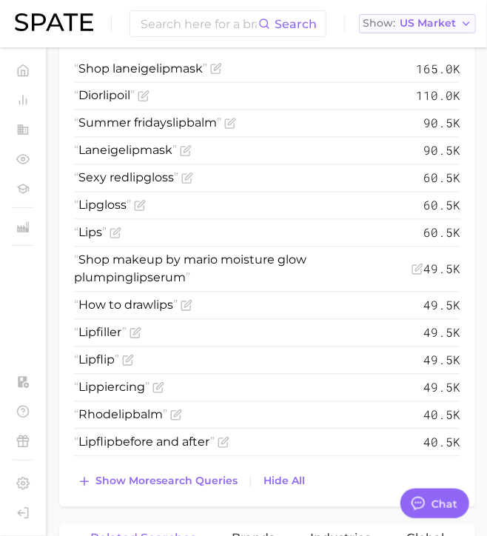
type textarea "x"
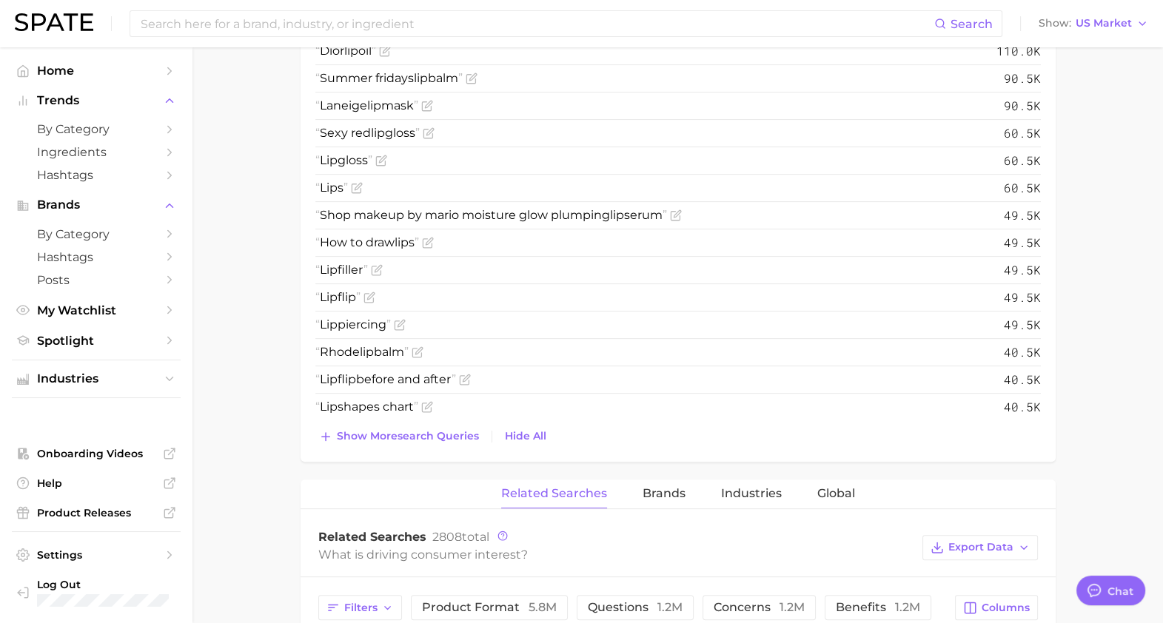
scroll to position [618, 0]
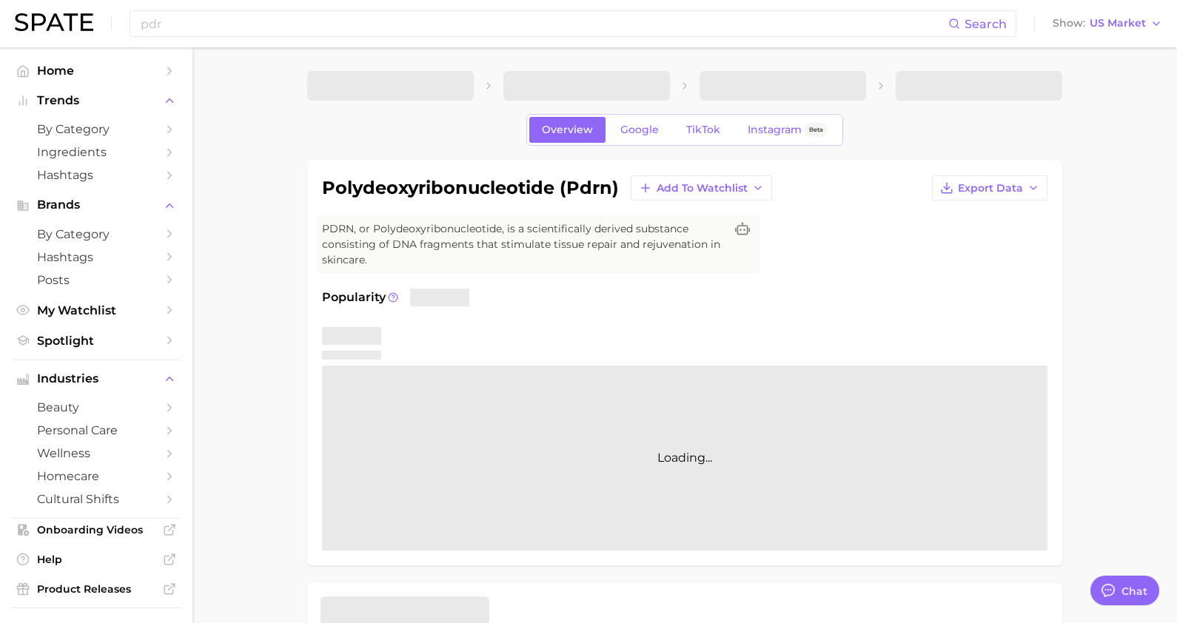
type textarea "x"
